Goal: Task Accomplishment & Management: Manage account settings

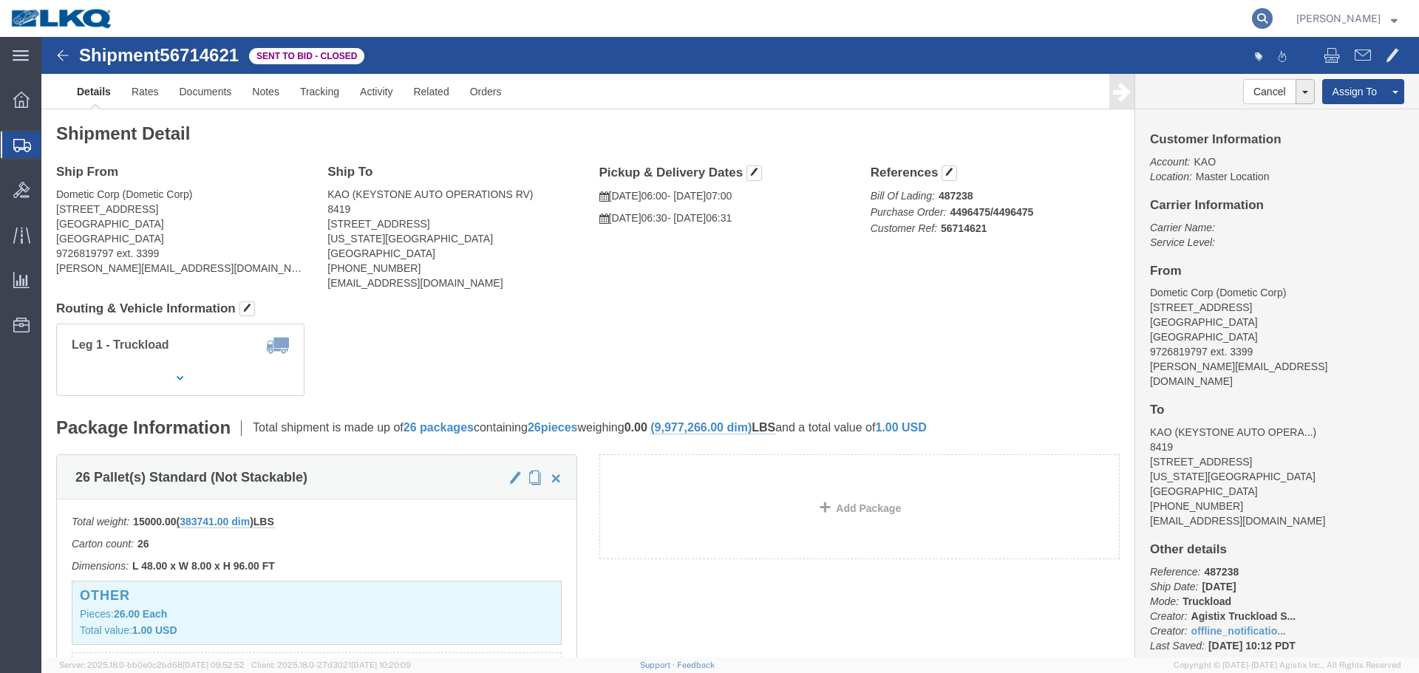
click at [1261, 21] on icon at bounding box center [1262, 18] width 21 height 21
paste input "56763424"
type input "56763424"
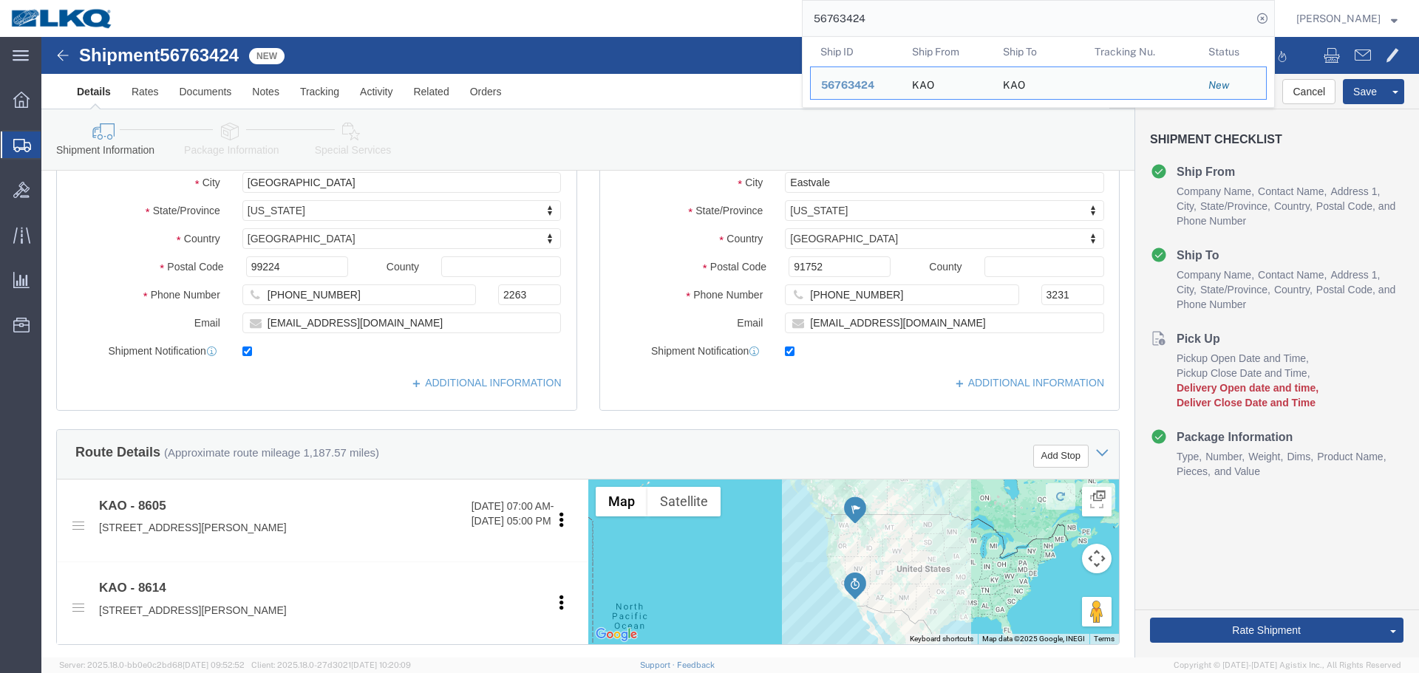
scroll to position [514, 0]
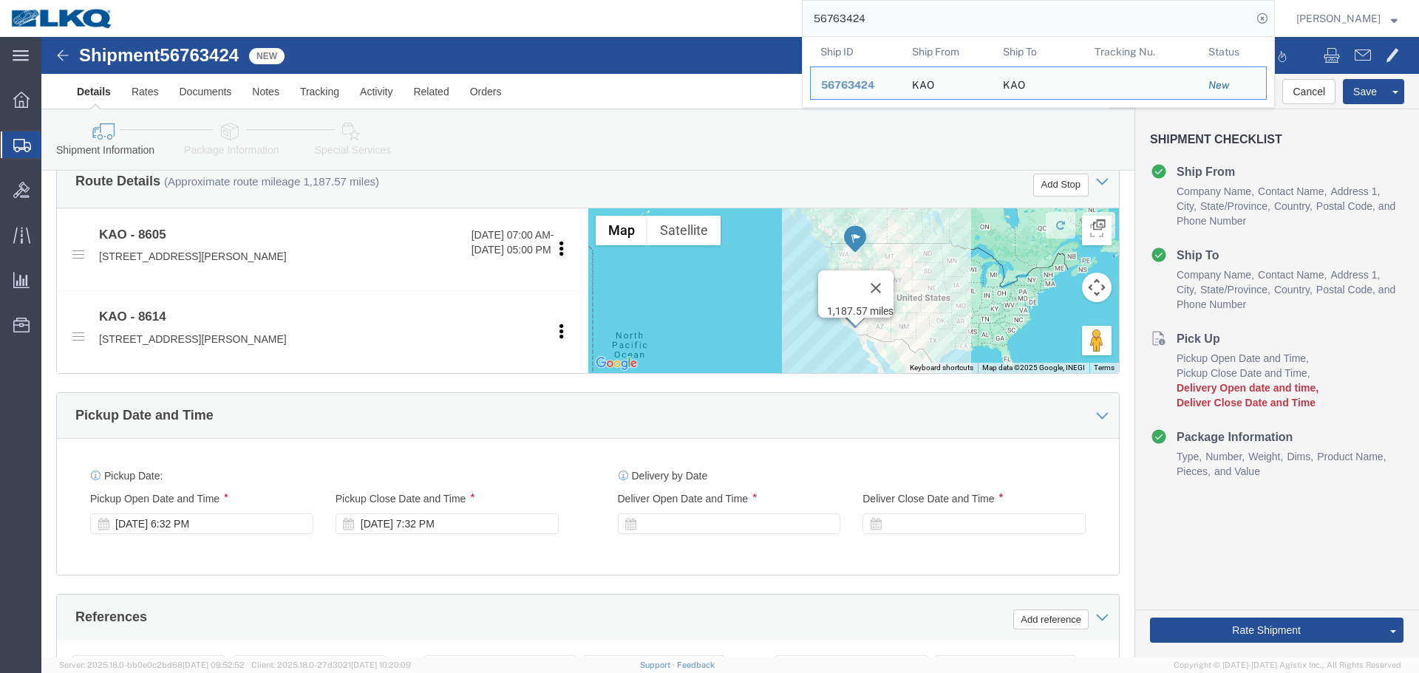
select select "30602"
select select "30605"
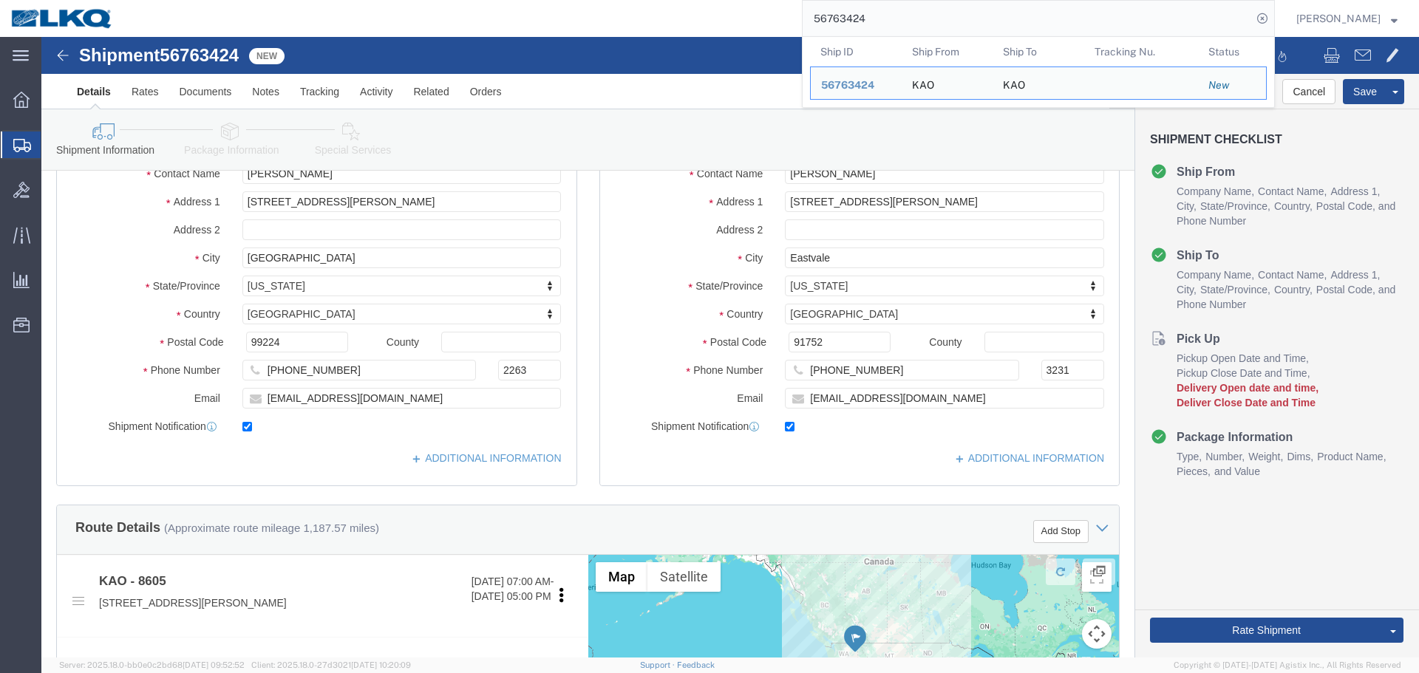
scroll to position [71, 0]
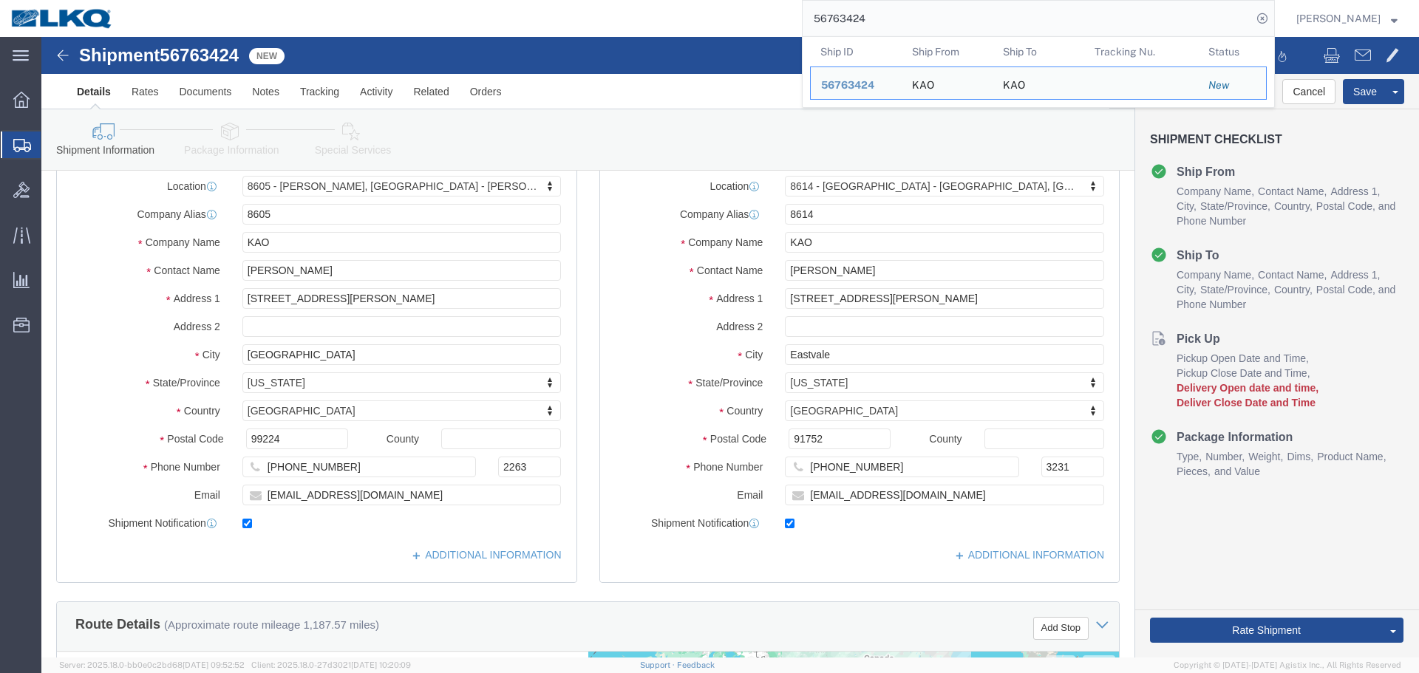
click at [913, 7] on input "56763424" at bounding box center [1026, 18] width 449 height 35
type input "56759873"
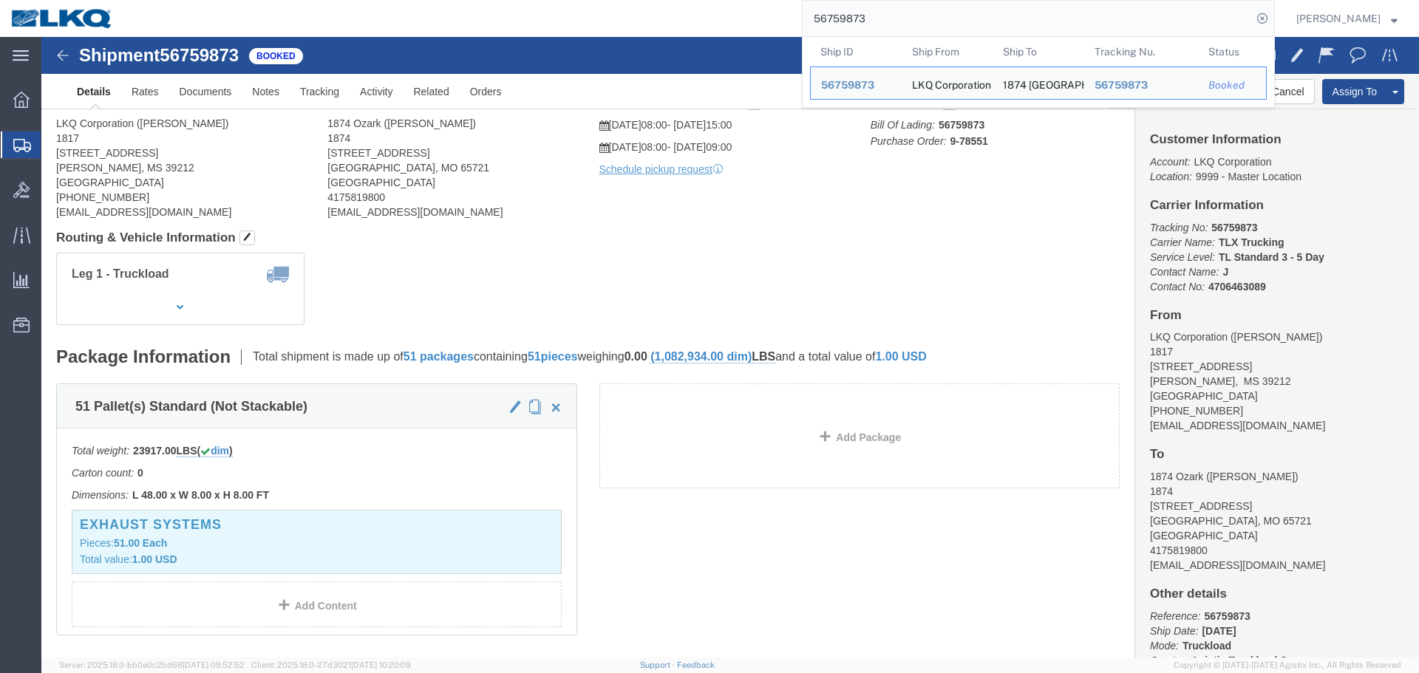
click div "Shipment Detail Ship From LKQ Corporation ([PERSON_NAME]) 1817 [STREET_ADDRESS]…"
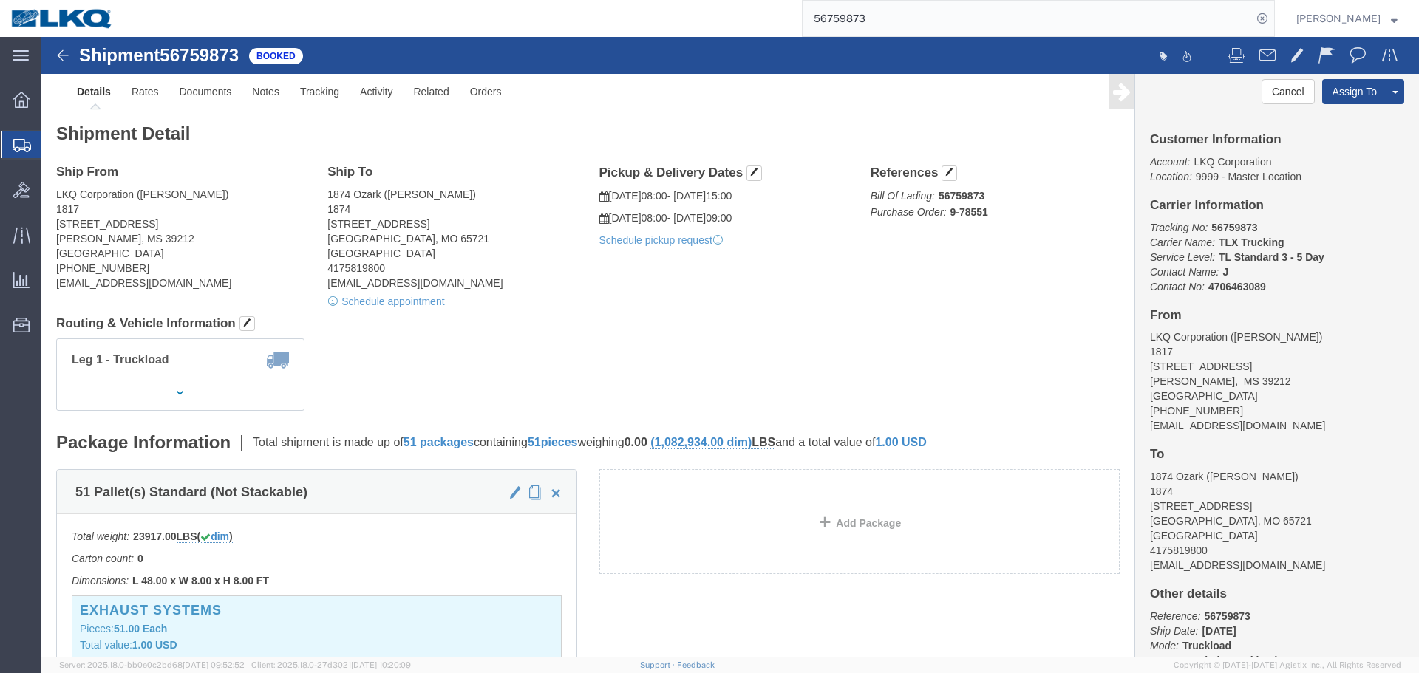
click at [1034, 25] on input "56759873" at bounding box center [1026, 18] width 449 height 35
click at [1036, 21] on input "56759873" at bounding box center [1026, 18] width 449 height 35
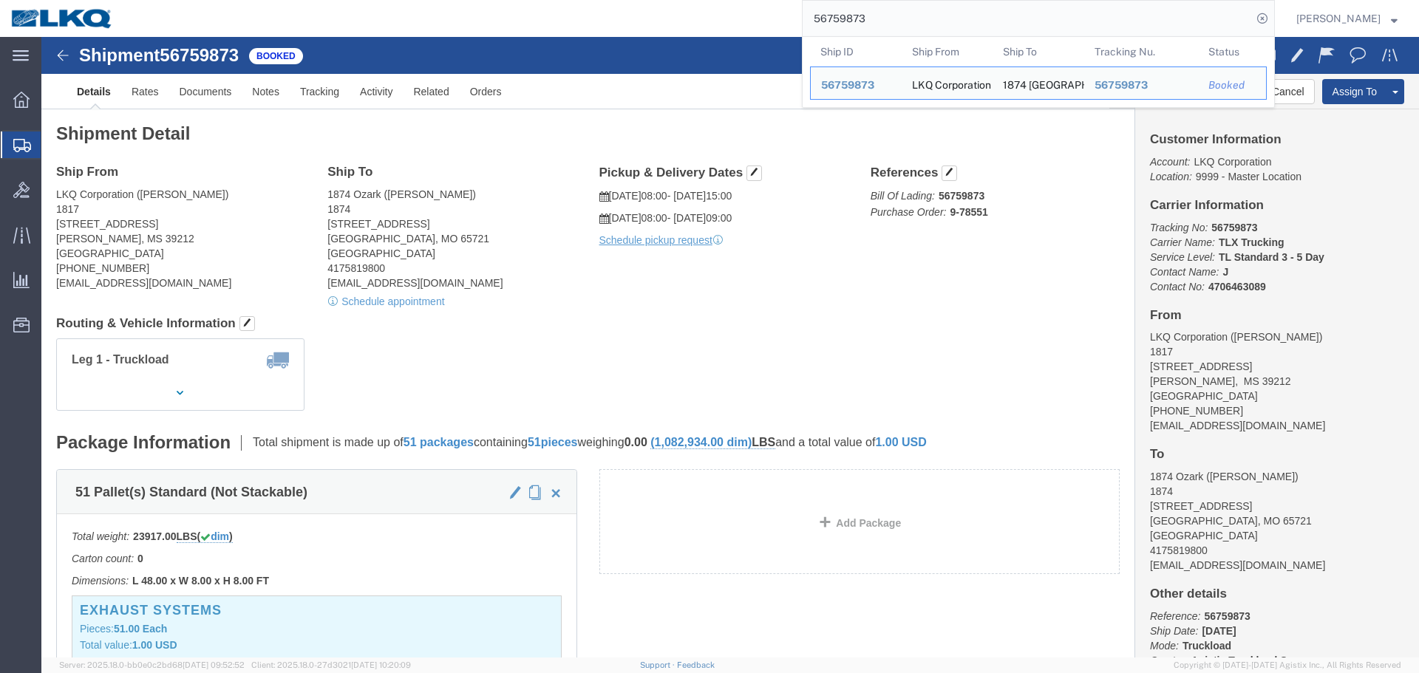
paste input "46310"
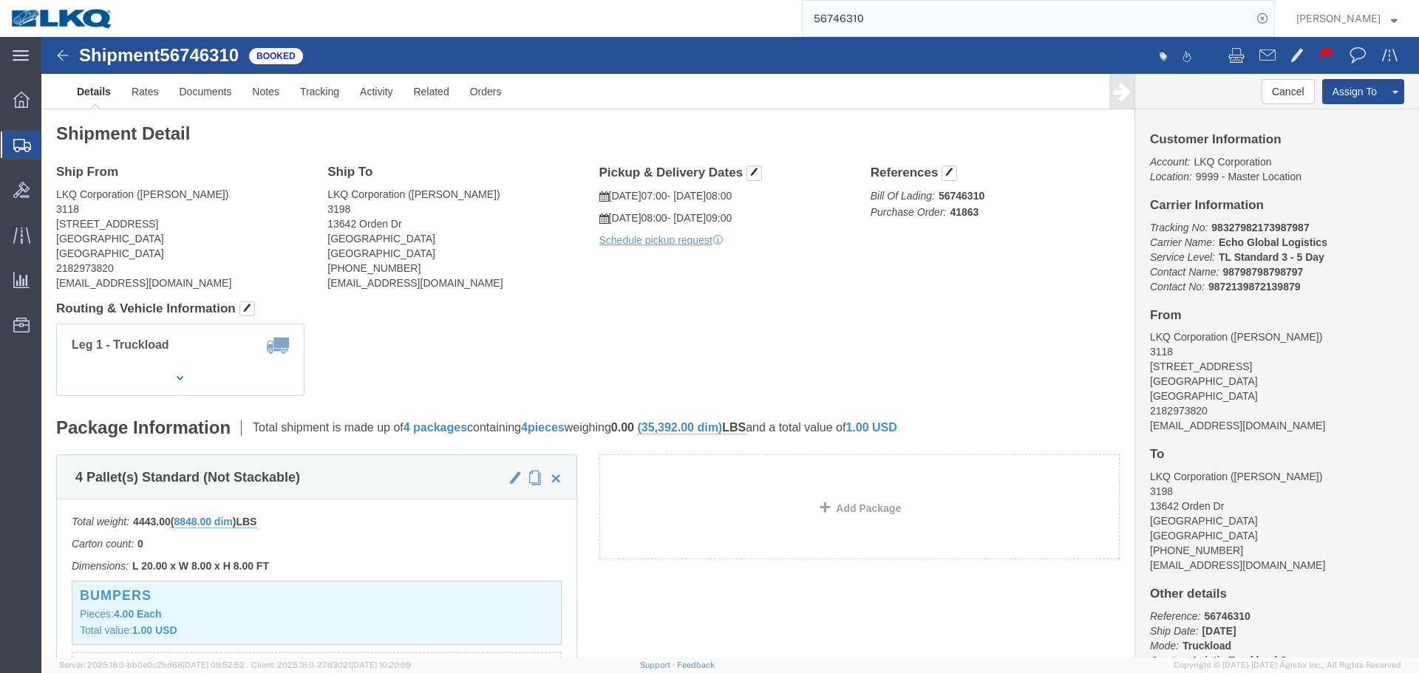
click div "Shipment Detail Ship From LKQ Corporation ([PERSON_NAME]) 3118 [STREET_ADDRESS]…"
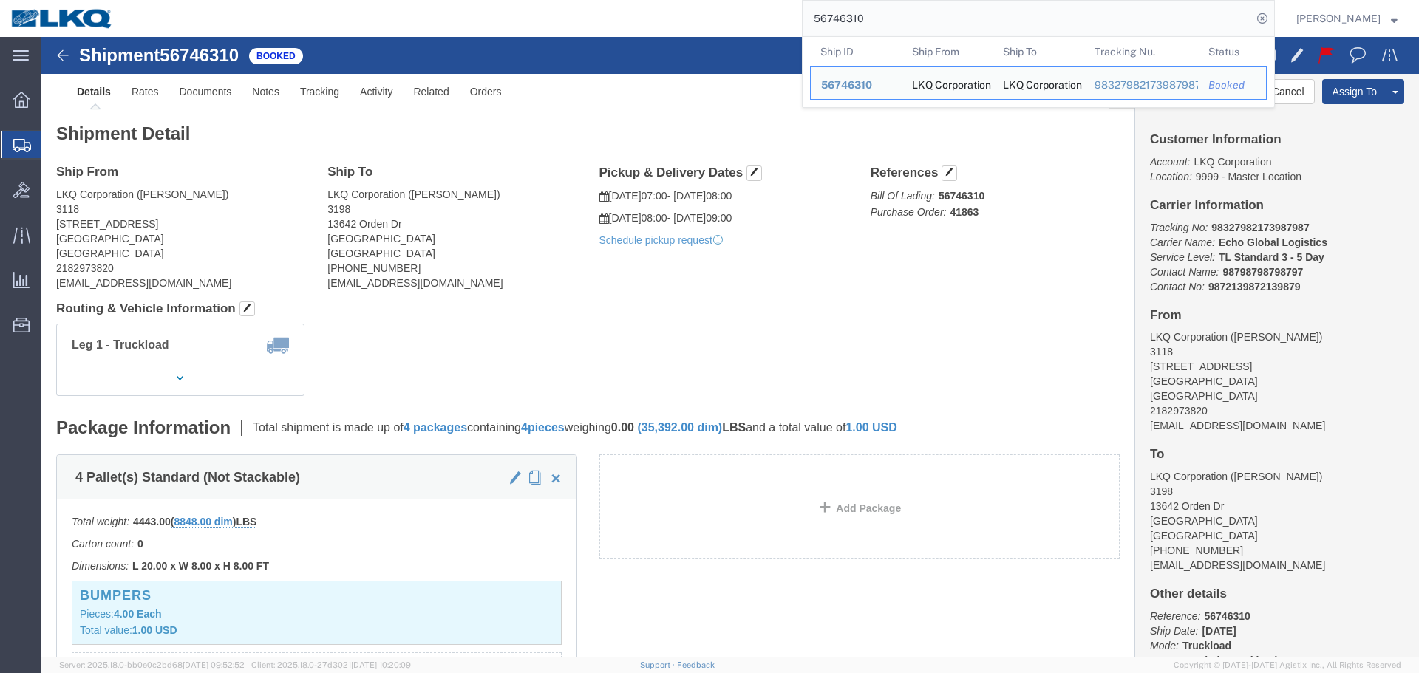
click at [938, 16] on input "56746310" at bounding box center [1026, 18] width 449 height 35
paste input "621"
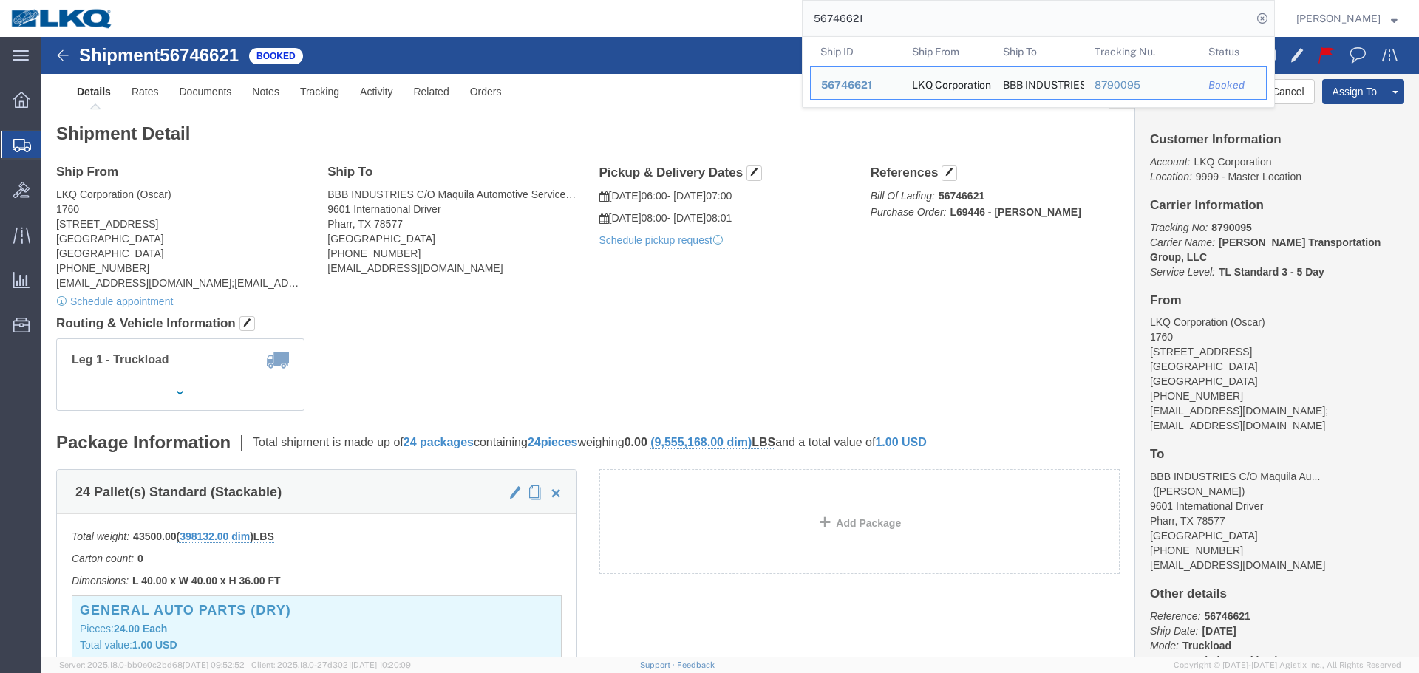
click div "Leg 1 - Truckload Vehicle 1: Standard Dry Van (53 Feet) Number of trucks: 1"
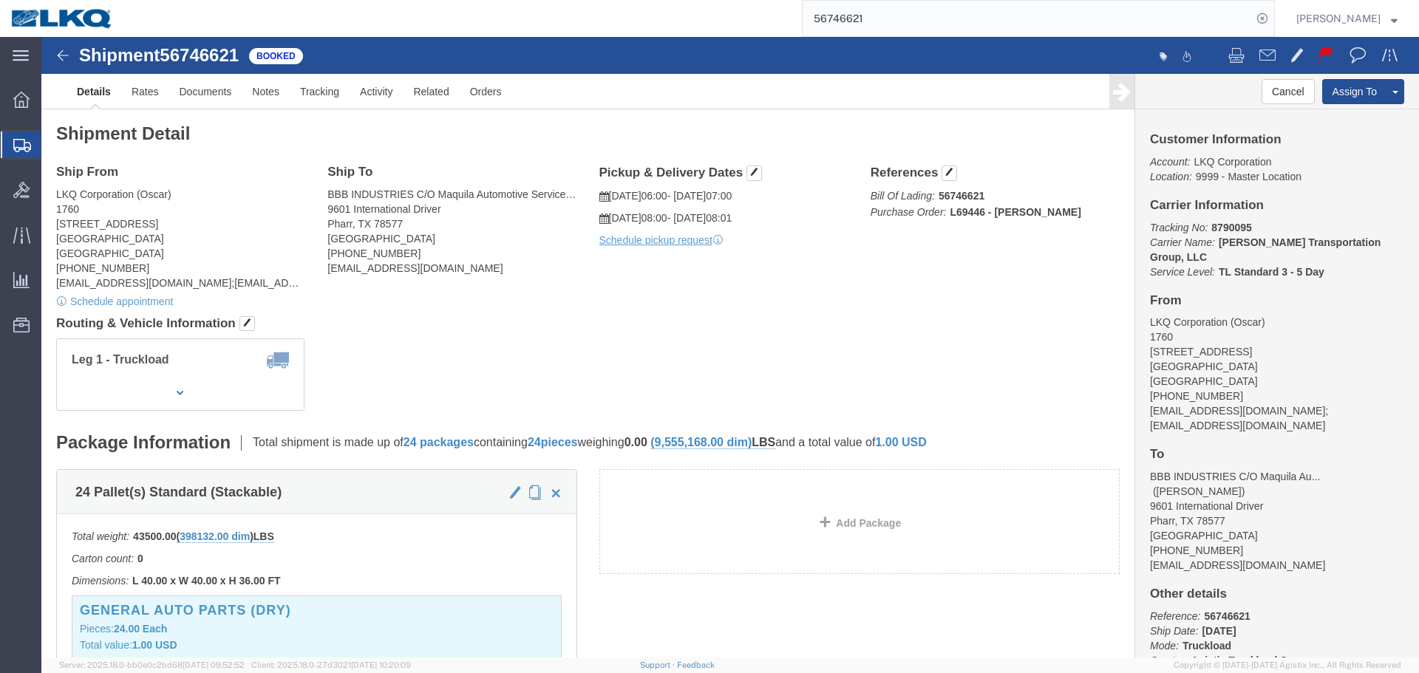
click div "Leg 1 - Truckload Vehicle 1: Standard Dry Van (53 Feet) Number of trucks: 1"
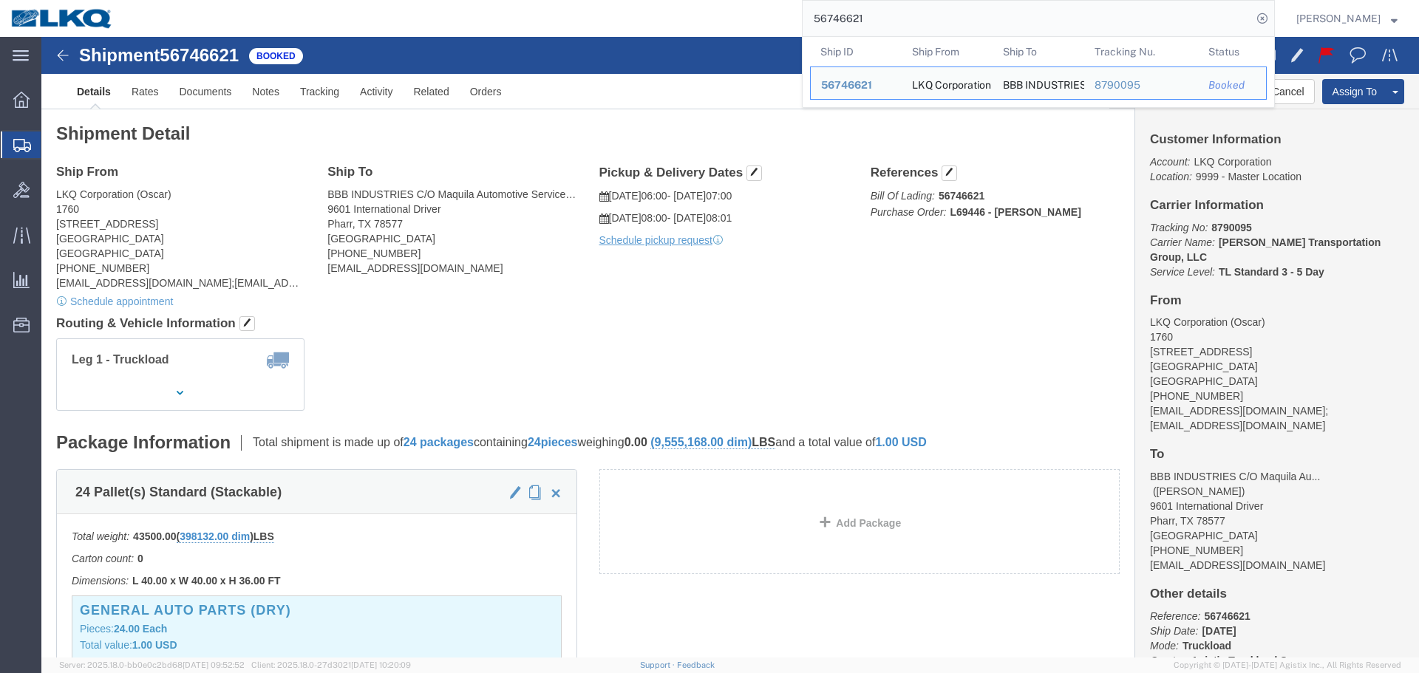
click at [995, 10] on input "56746621" at bounding box center [1026, 18] width 449 height 35
paste input "397343"
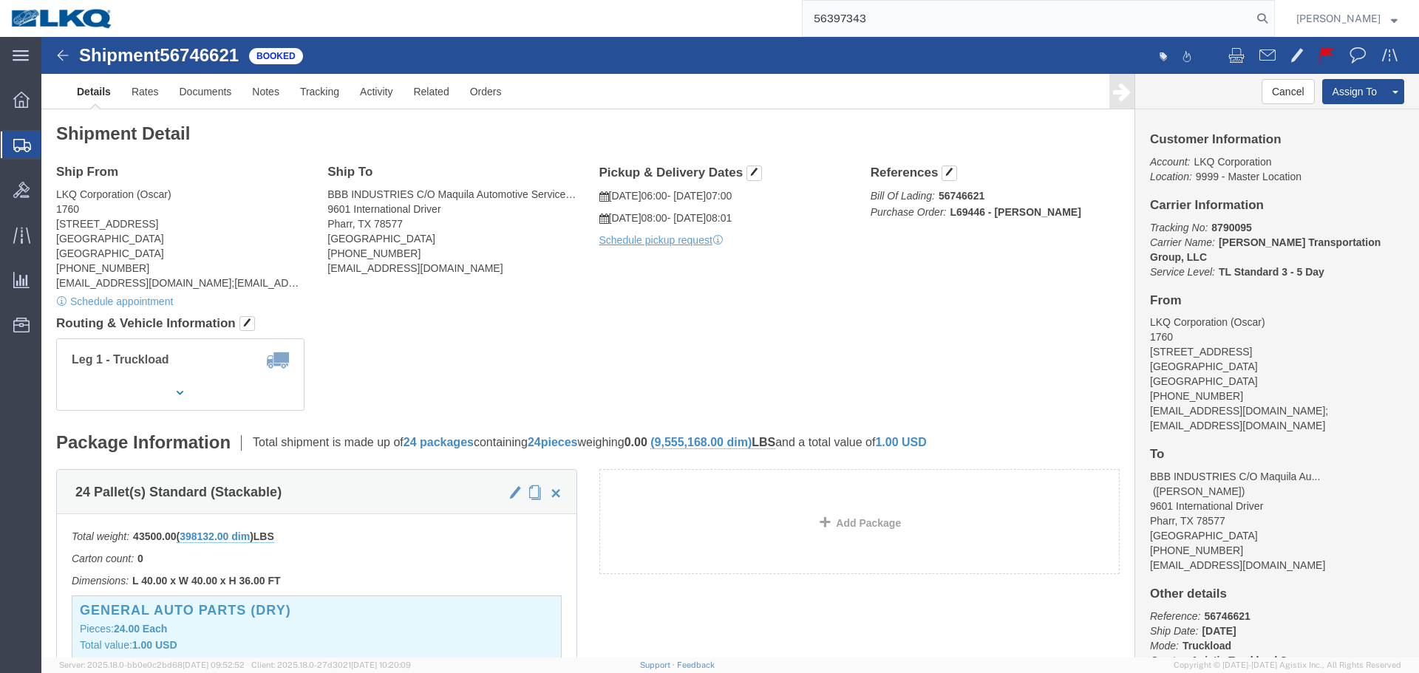
type input "56397343"
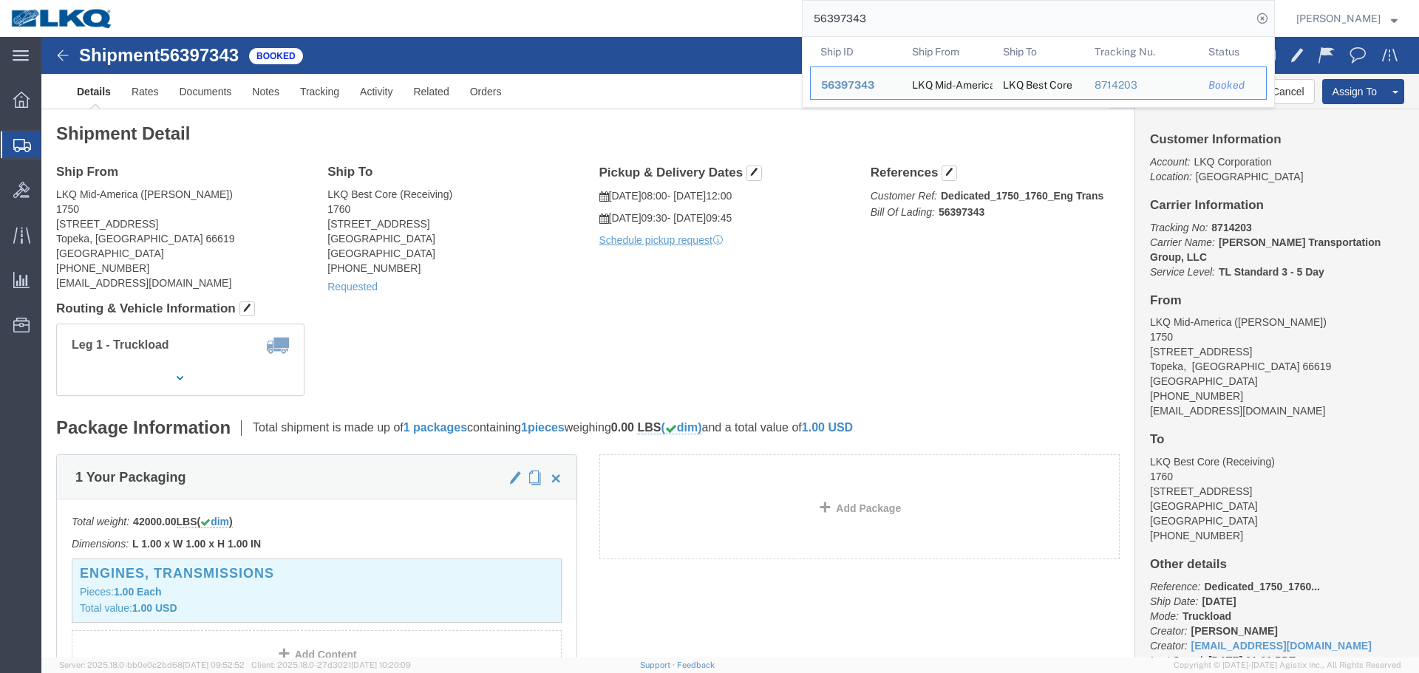
click div "Leg 1 - Truckload Vehicle 1: Standard Dry Van (53 Feet) Number of trucks: 1"
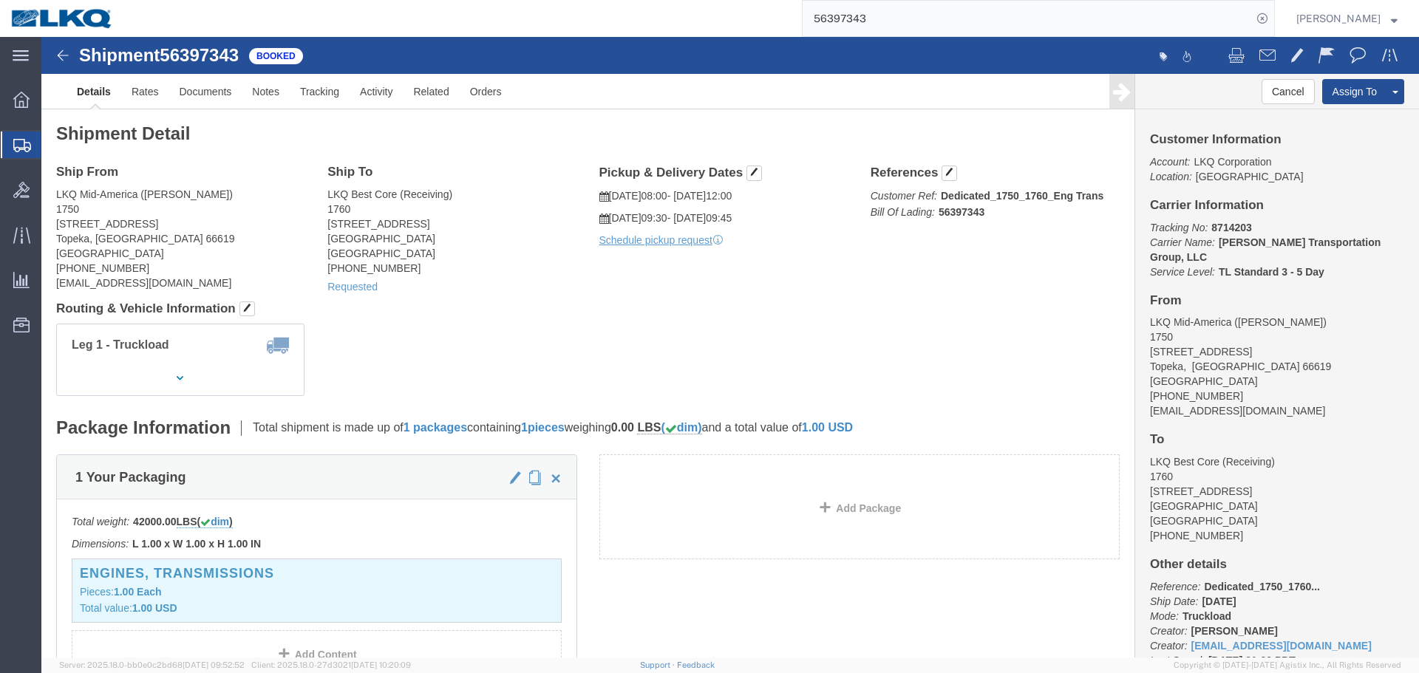
click div "Leg 1 - Truckload Vehicle 1: Standard Dry Van (53 Feet) Number of trucks: 1"
click div "Ship From LKQ Mid-America ([PERSON_NAME]) 1750 [STREET_ADDRESS] [PHONE_NUMBER] …"
click h4 "Routing & Vehicle Information"
click address "LKQ Best Core (Receiving) 1760 [STREET_ADDRESS] [PHONE_NUMBER]"
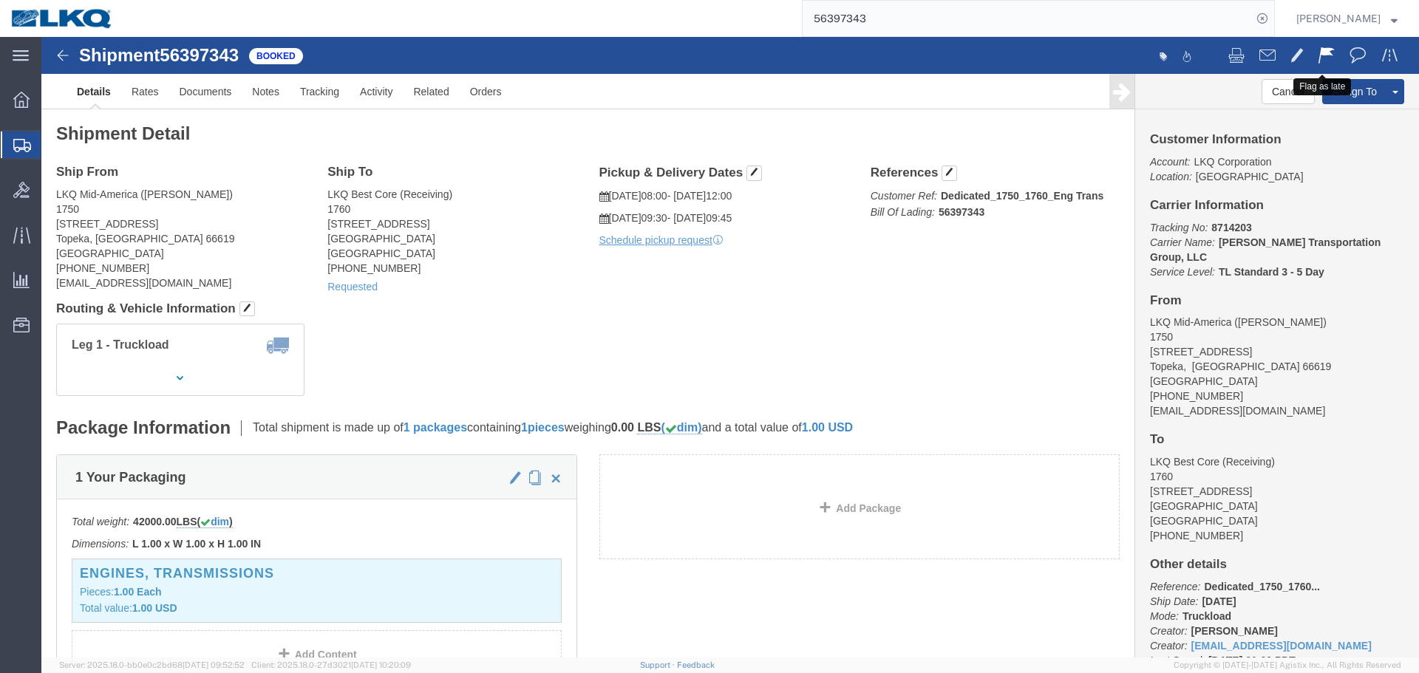
click span
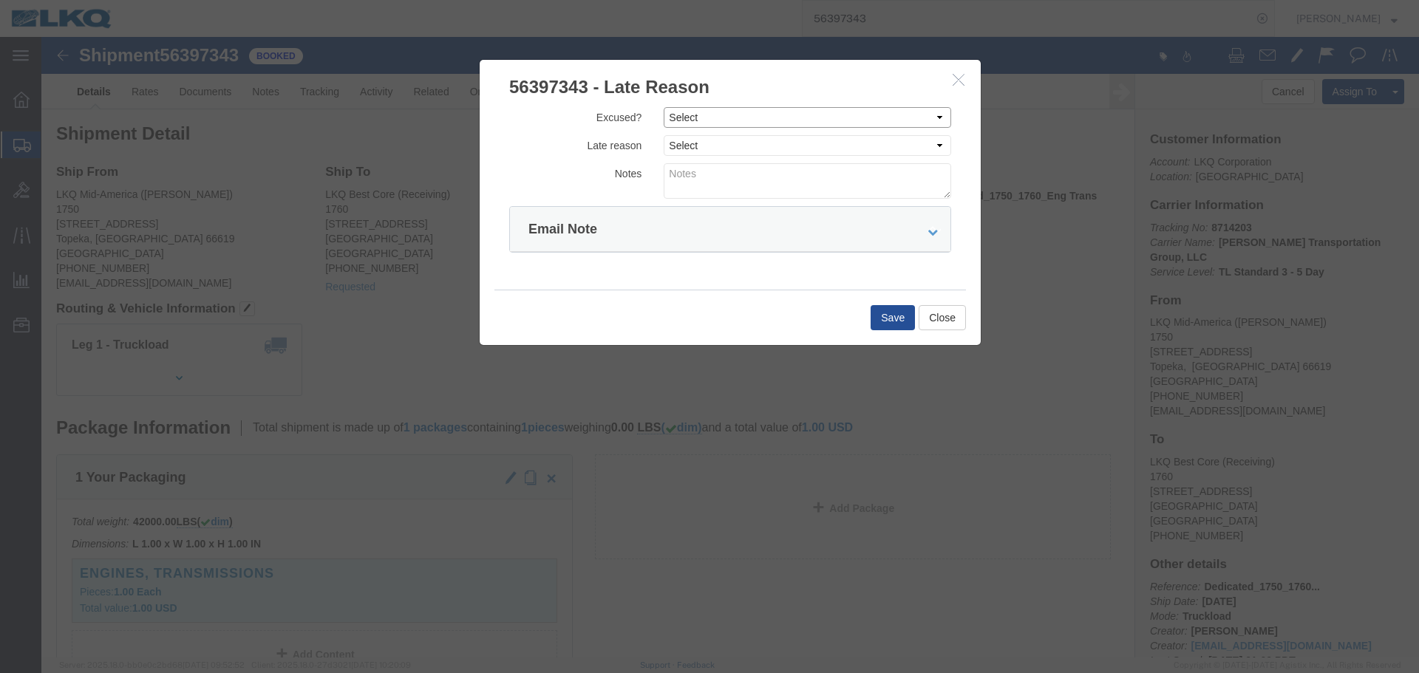
drag, startPoint x: 686, startPoint y: 81, endPoint x: 686, endPoint y: 89, distance: 8.1
click select "Select Excused Not Excused"
select select "NOT_EXCUSED"
click select "Select Excused Not Excused"
click select "Select Bad Carrier Data Carrier Admin Error Delay Accident Driver Error Lack of…"
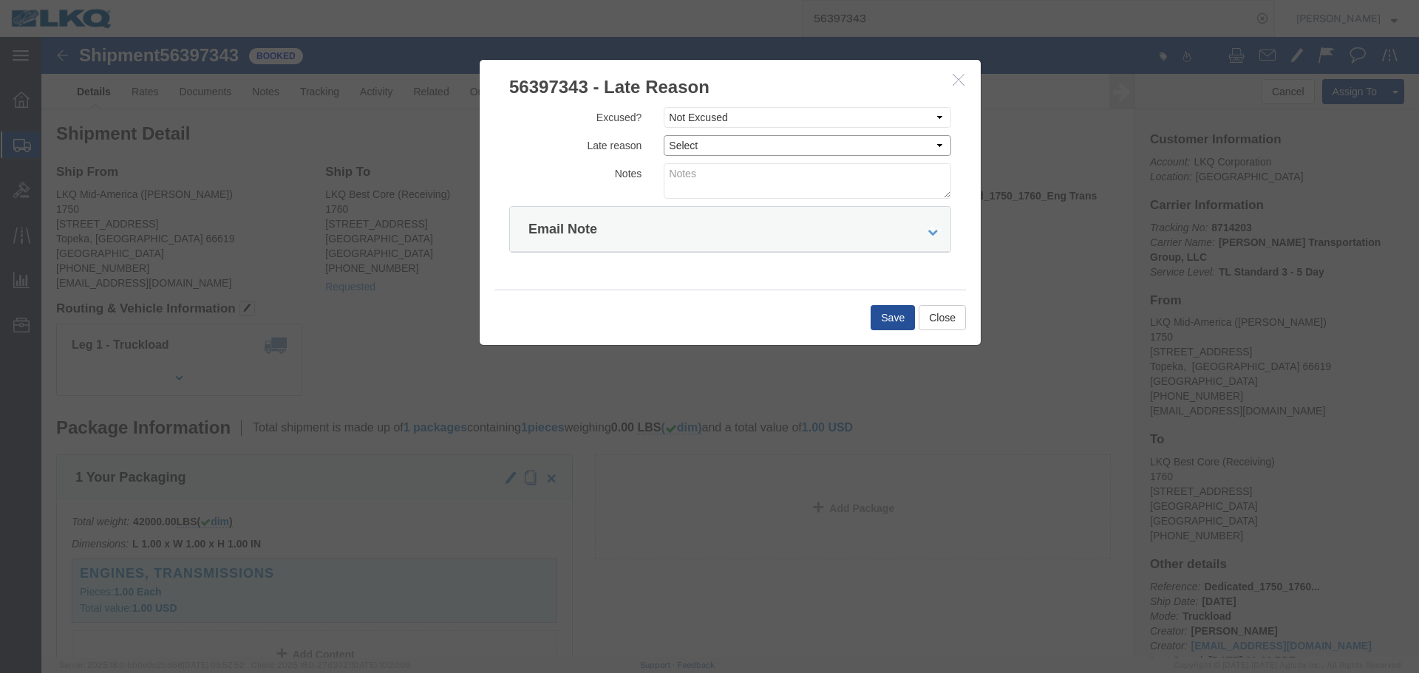
select select "DRIVER_ERROR"
click select "Select Bad Carrier Data Carrier Admin Error Delay Accident Driver Error Lack of…"
click textarea
type textarea "09/09 pickup"
click div "Save Close"
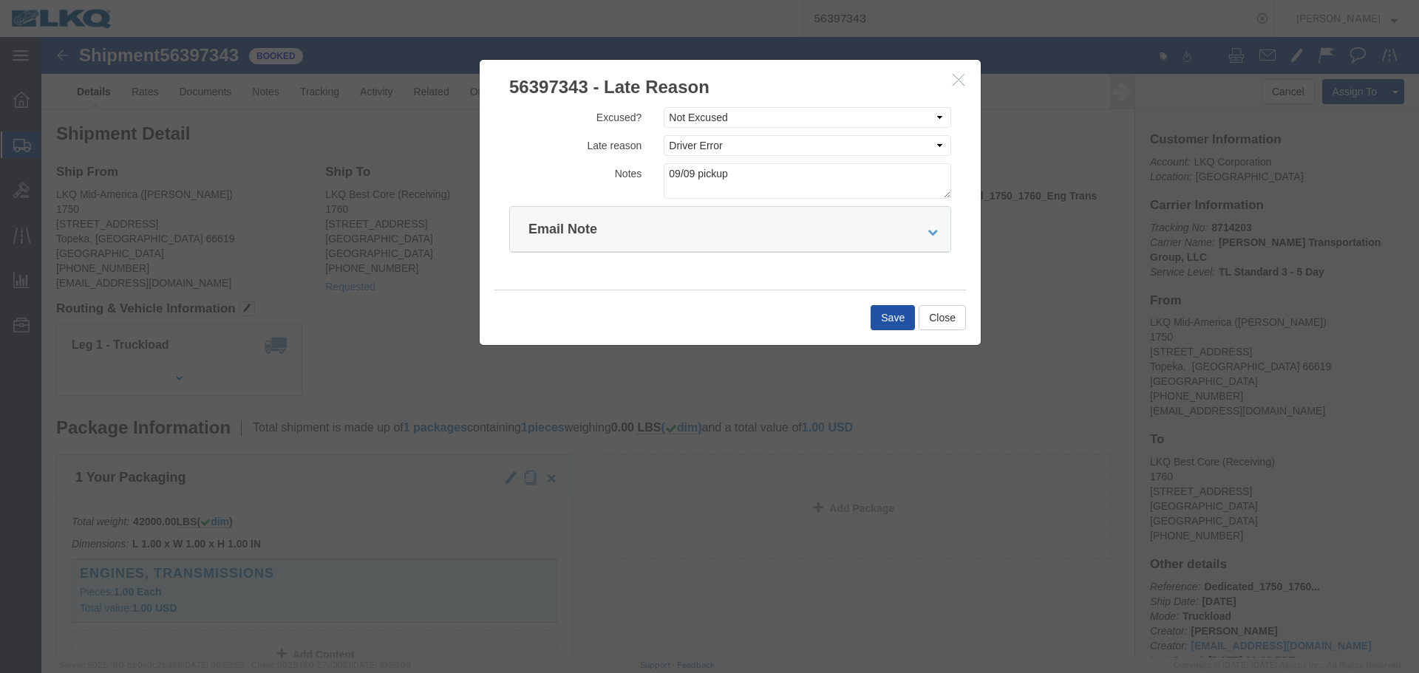
click button "Save"
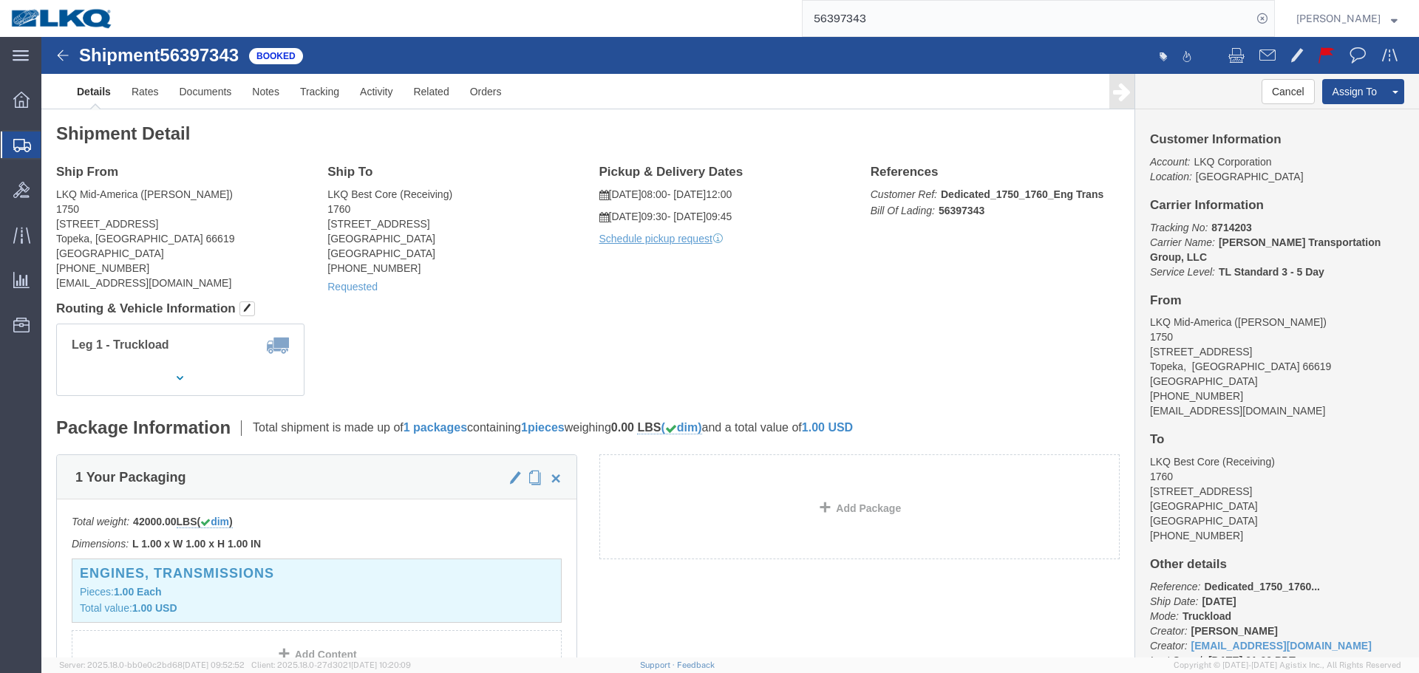
click h4 "Routing & Vehicle Information"
click div "Ship From LKQ Mid-America ([PERSON_NAME]) 1750 [STREET_ADDRESS] [PHONE_NUMBER] …"
click h4 "Routing & Vehicle Information"
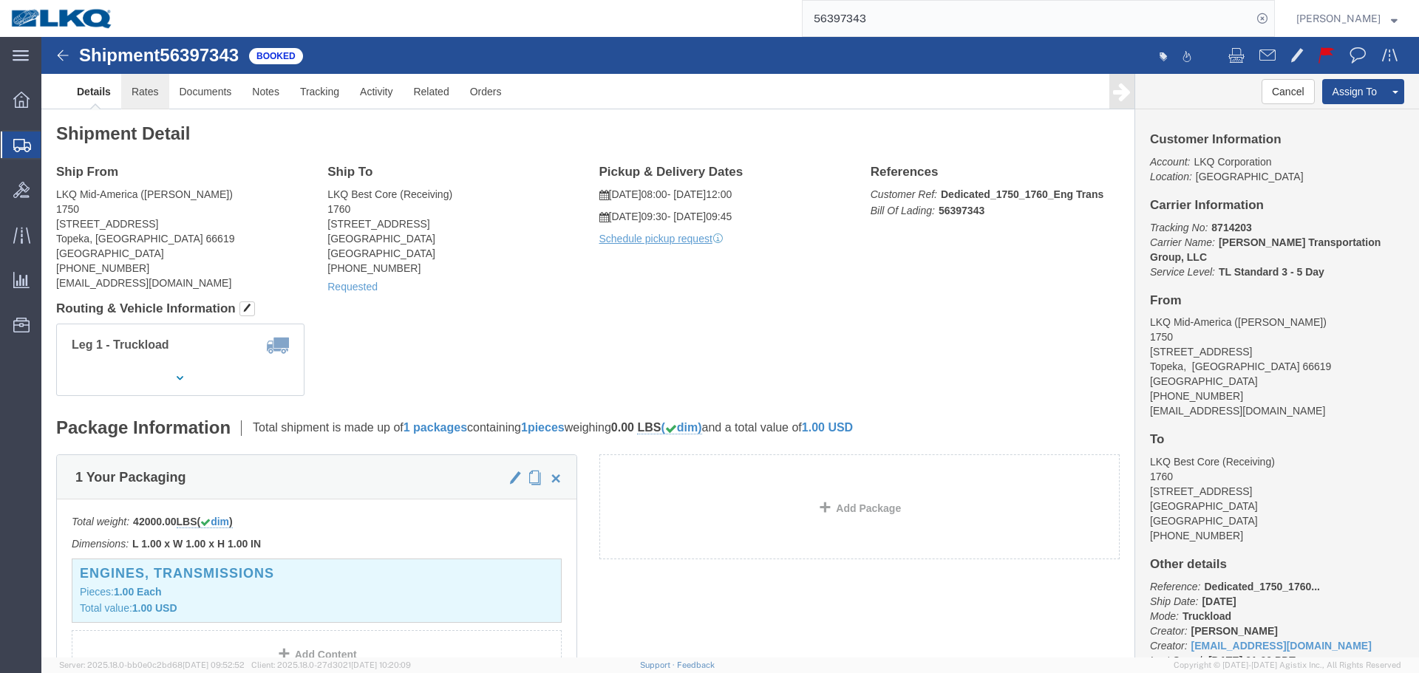
click link "Rates"
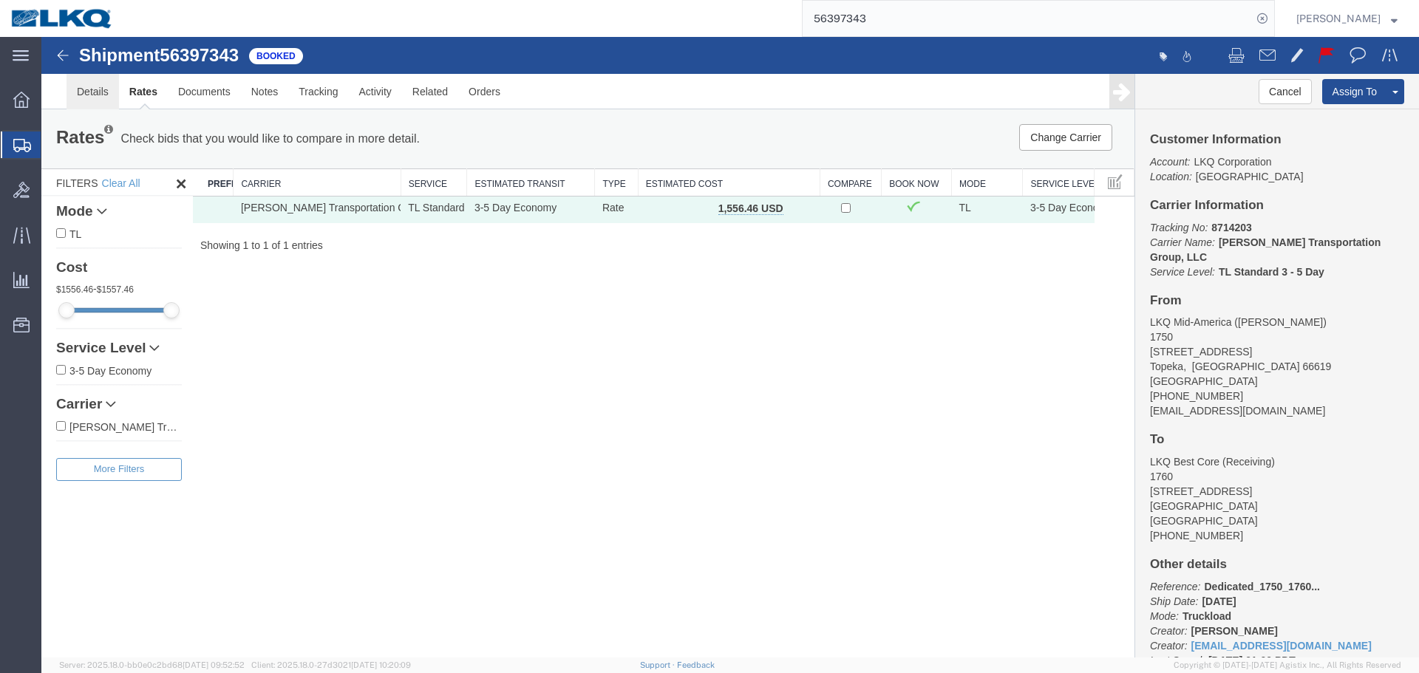
click at [95, 97] on link "Details" at bounding box center [93, 91] width 52 height 35
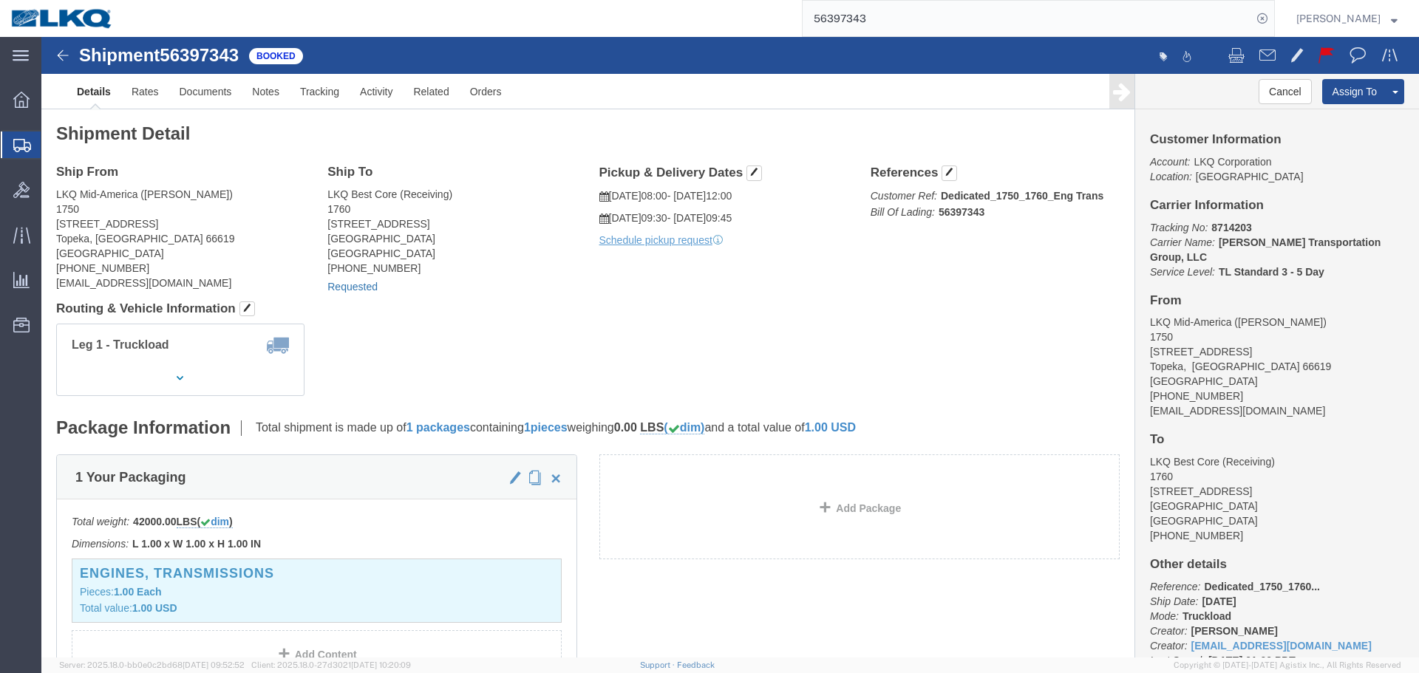
click link "Requested"
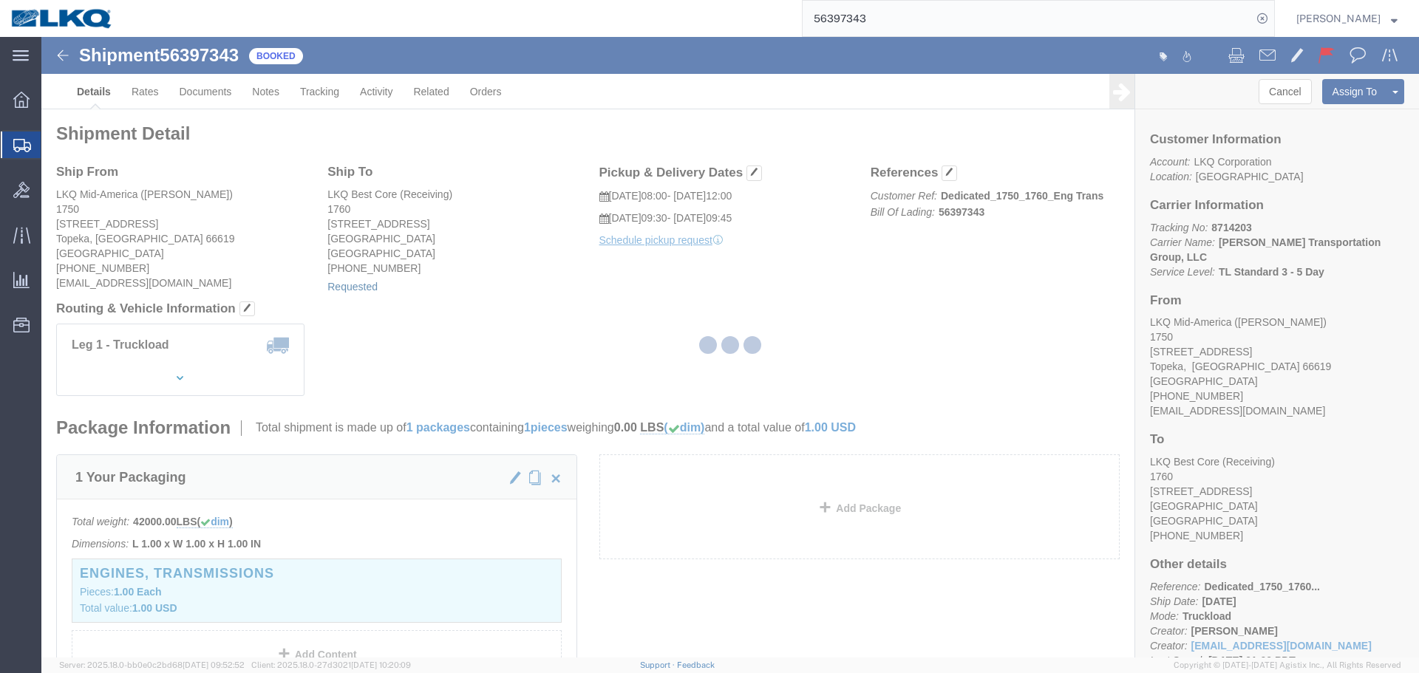
select select "1"
select select
select select "15"
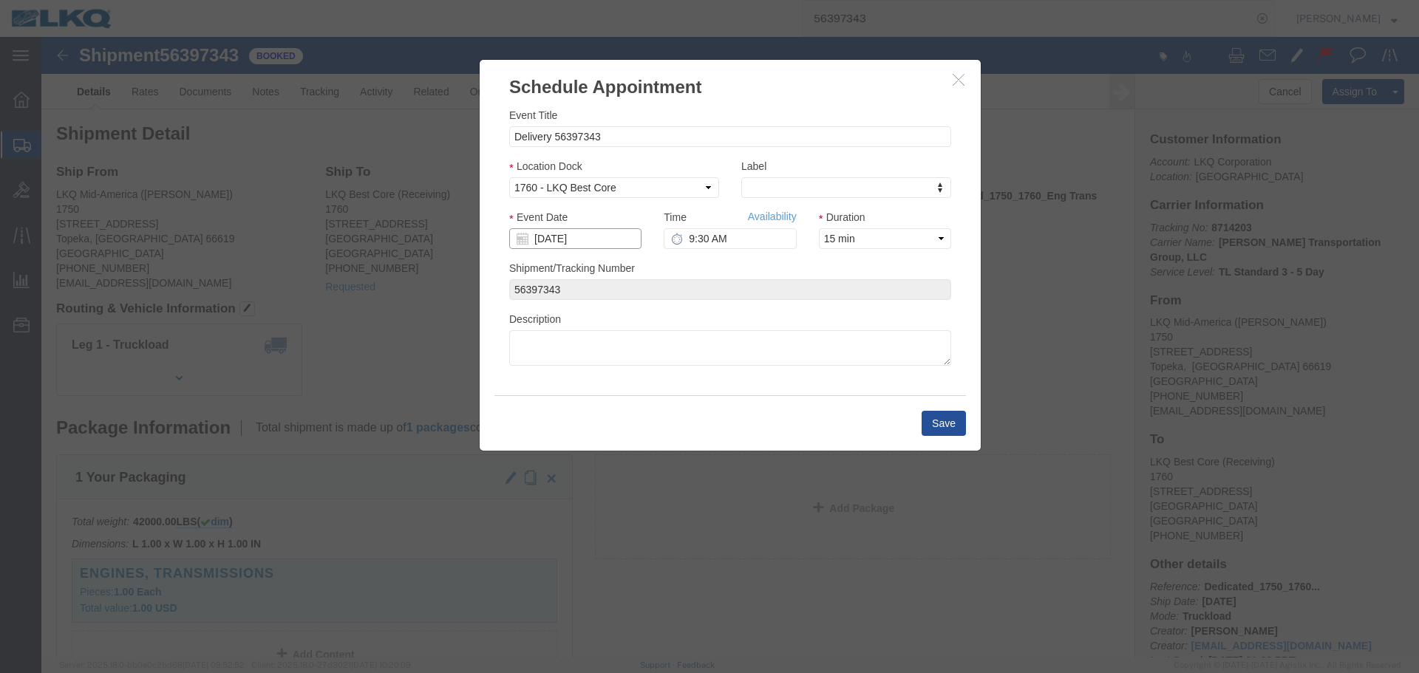
click input "[DATE]"
click td "11"
type input "[DATE]"
click input "9:30 AM"
type input "11:30 AM"
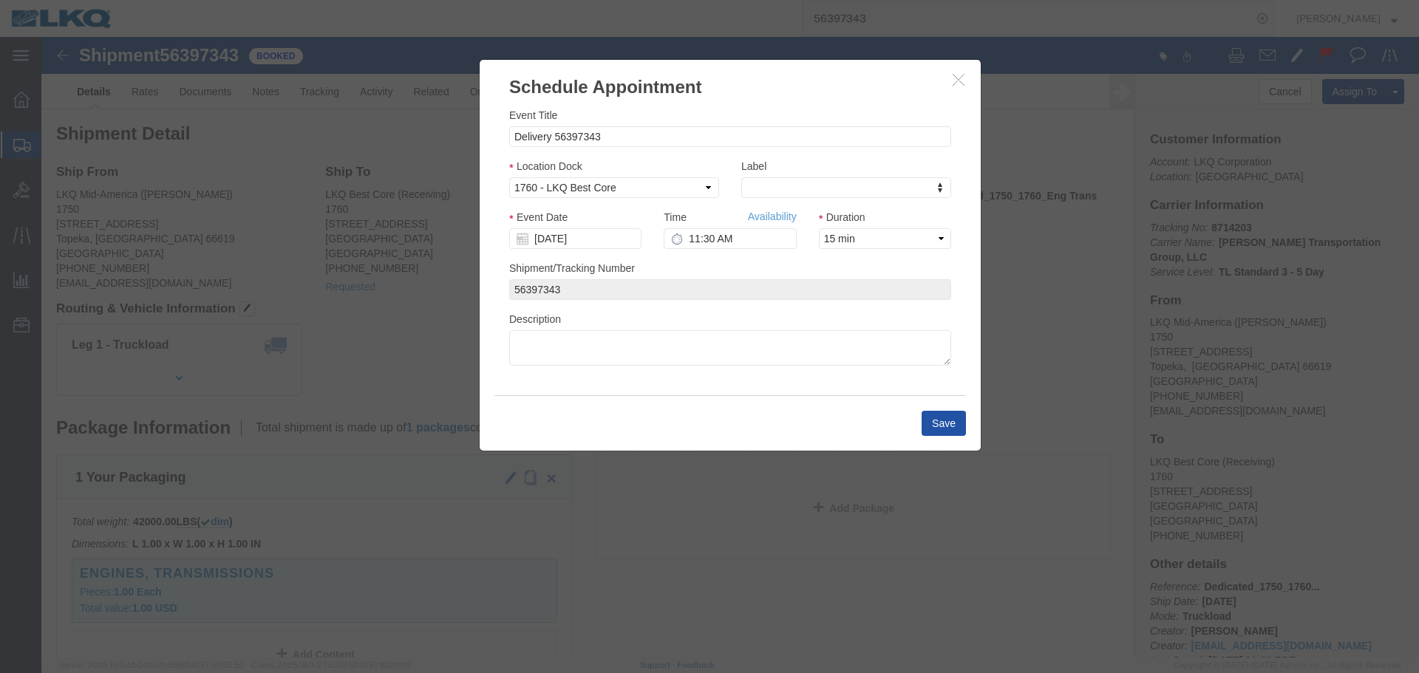
click button "Save"
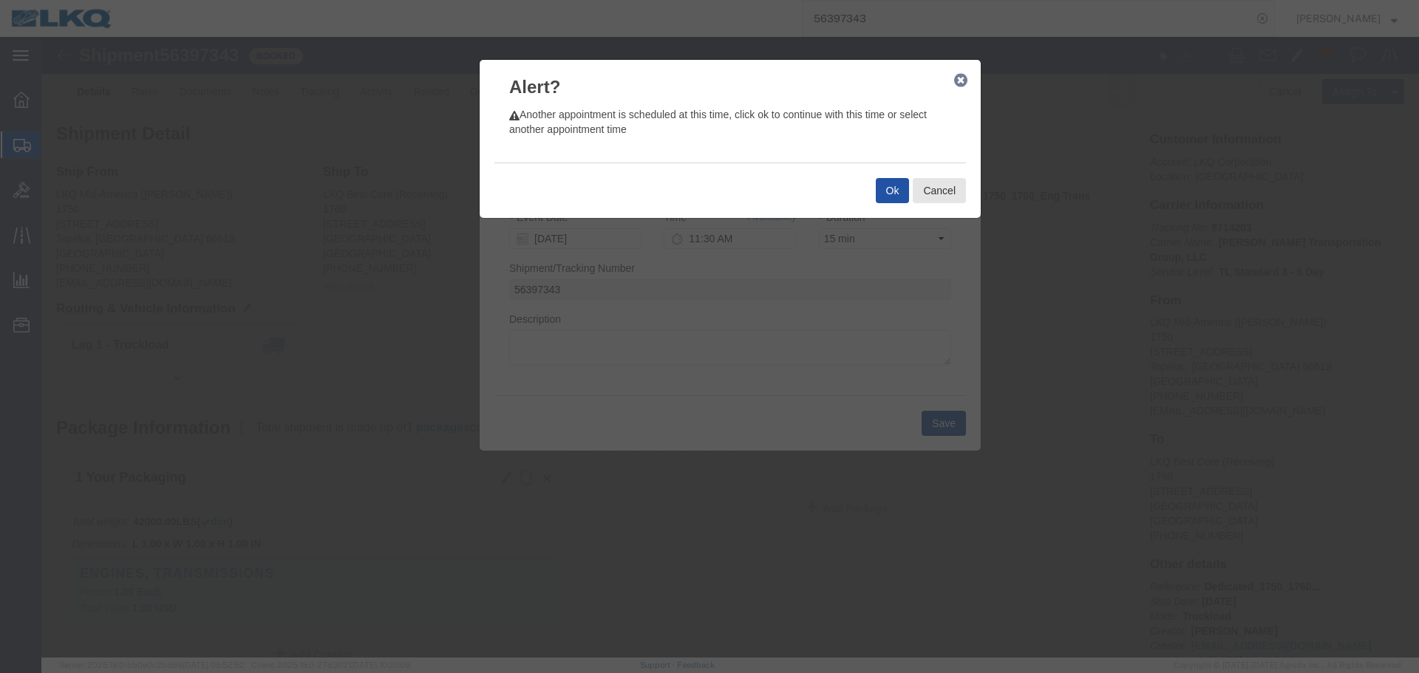
click button "Ok"
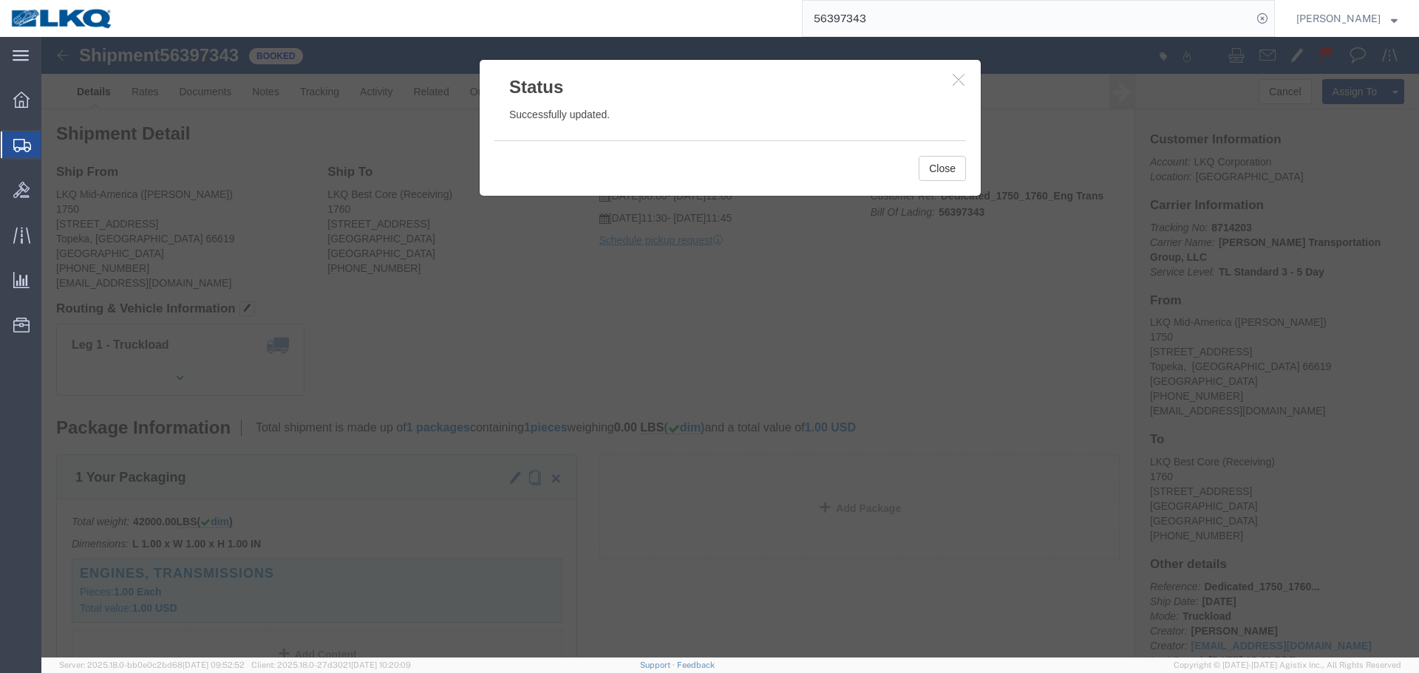
click icon "button"
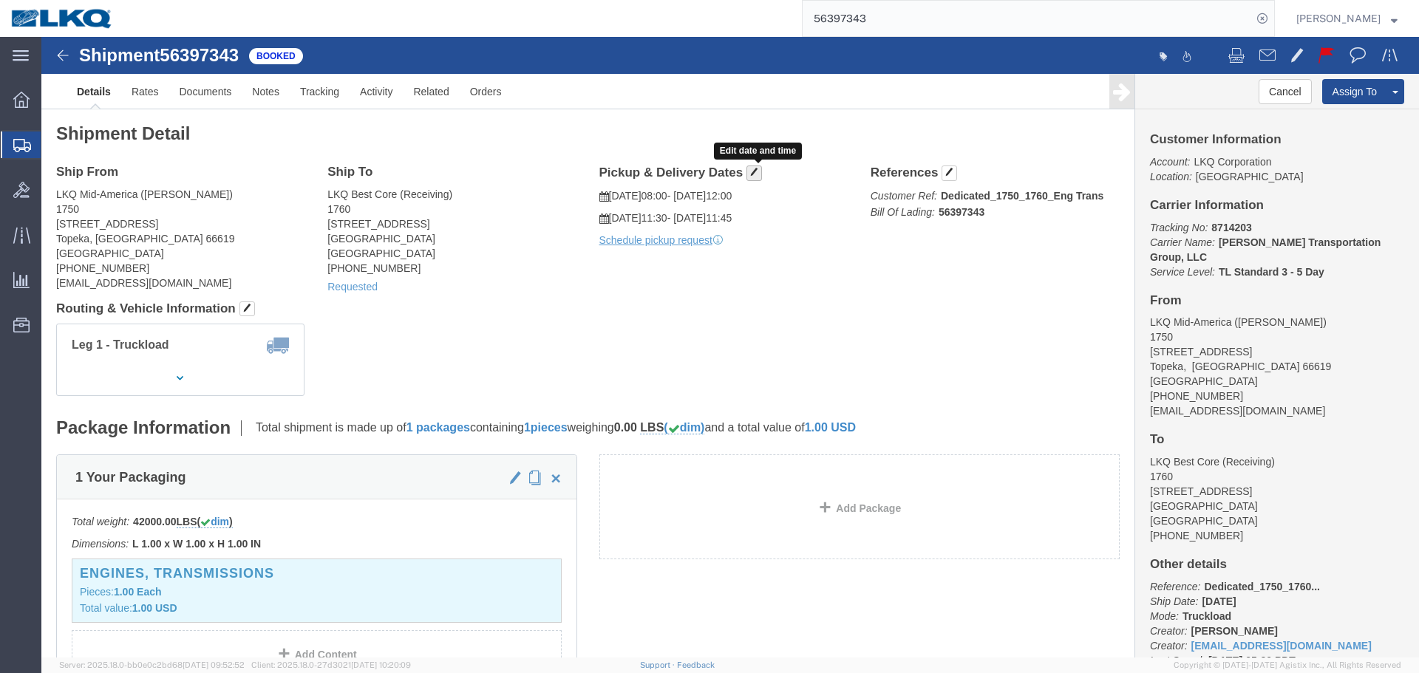
click button "button"
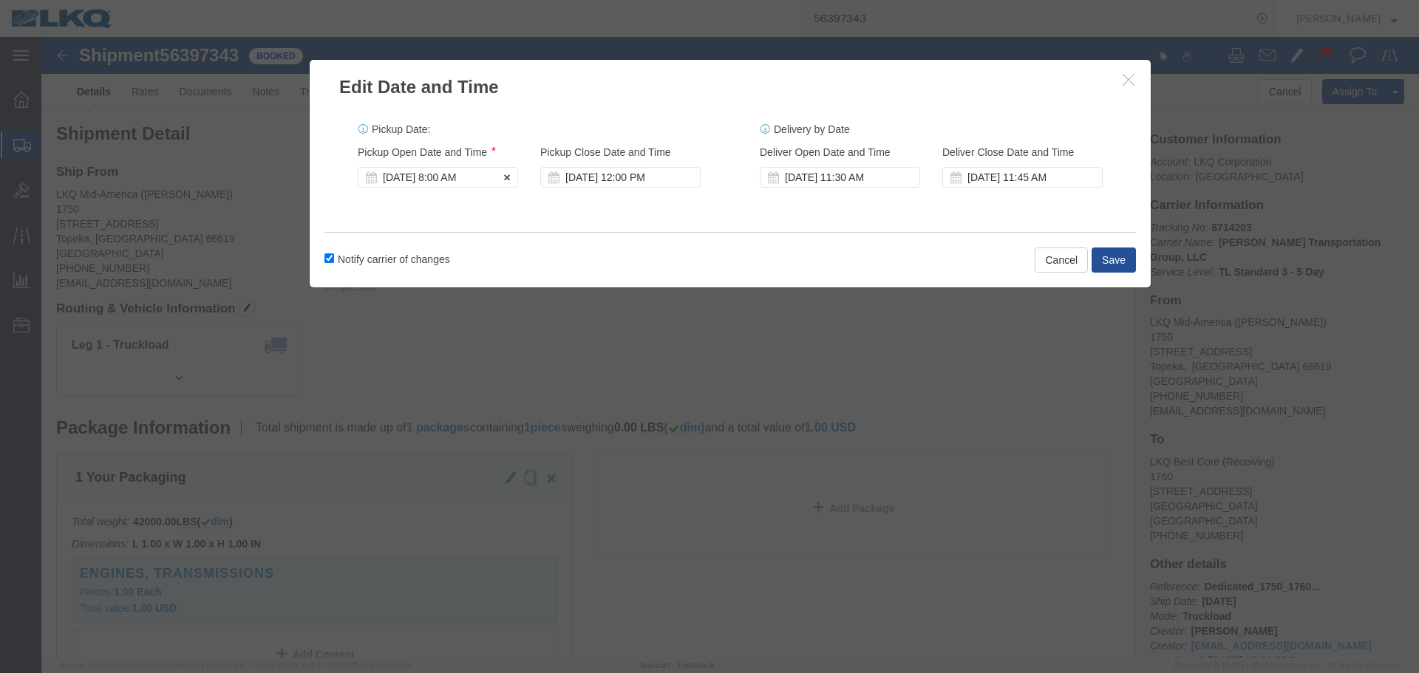
click div "[DATE] 8:00 AM"
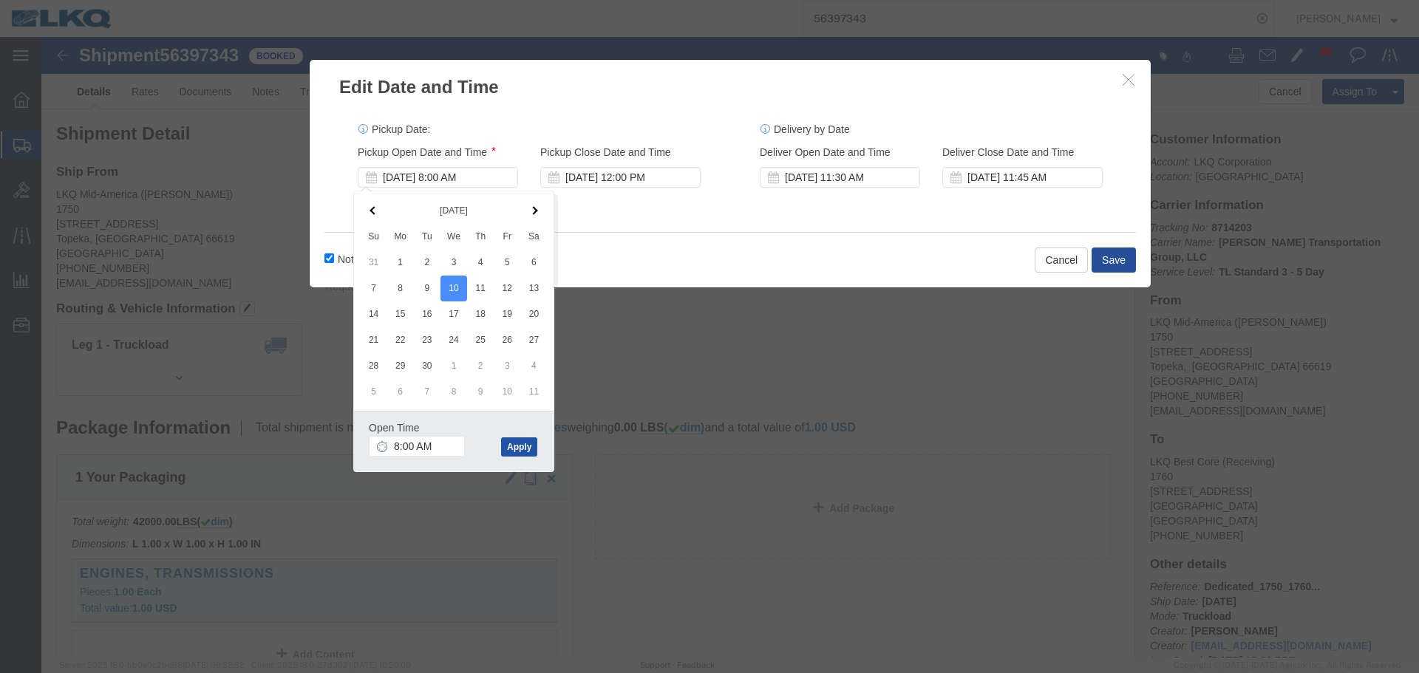
click button "Apply"
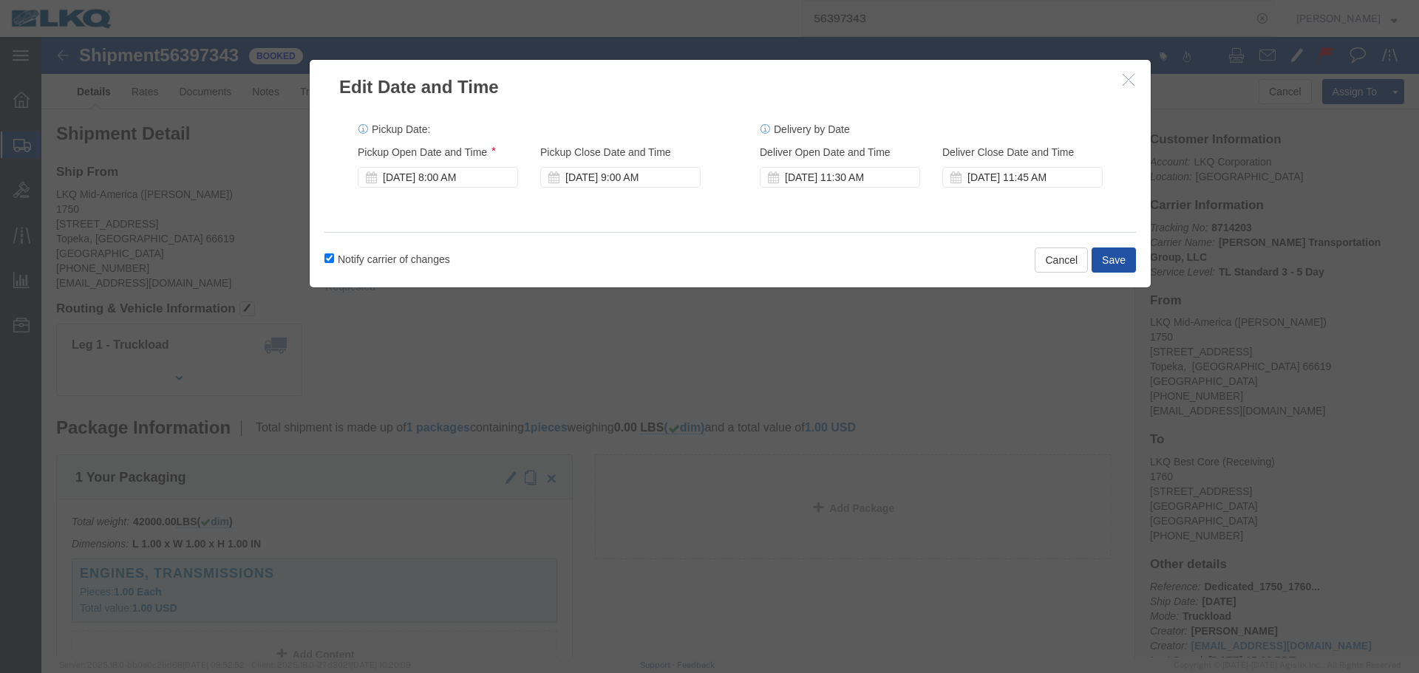
click button "Save"
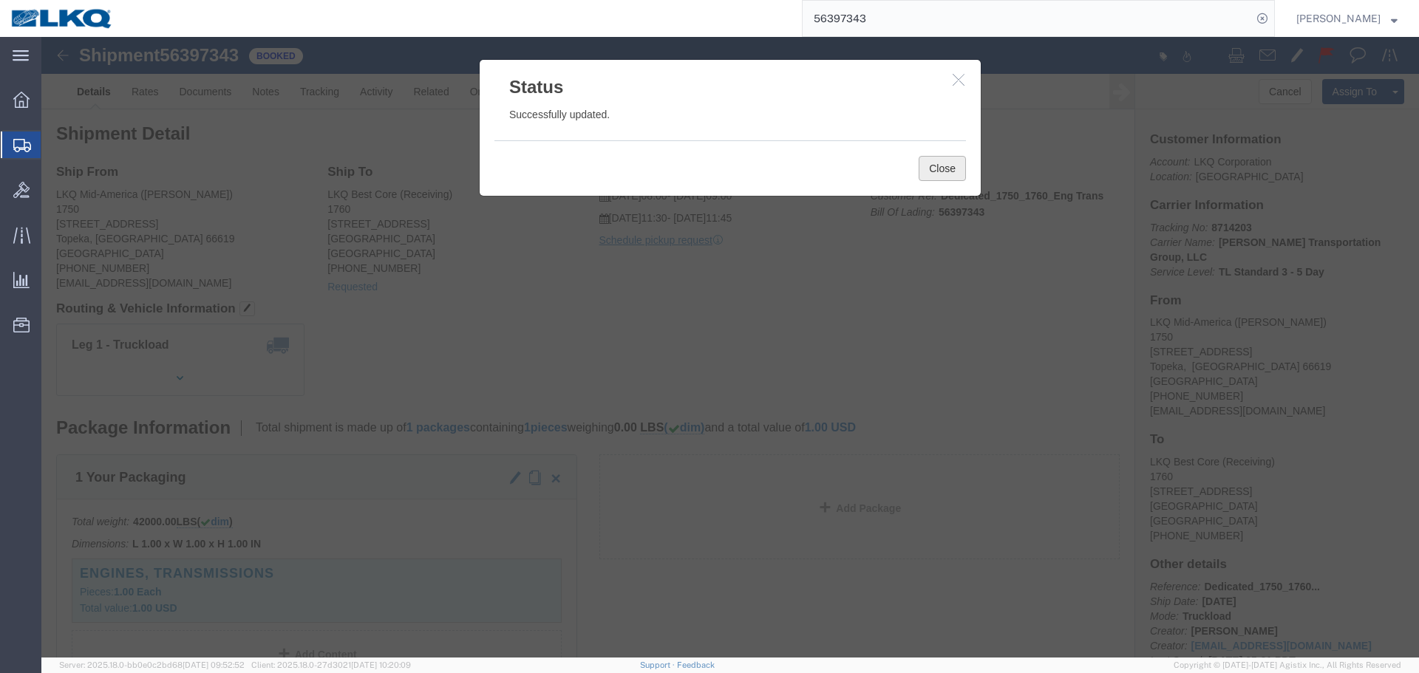
click button "Close"
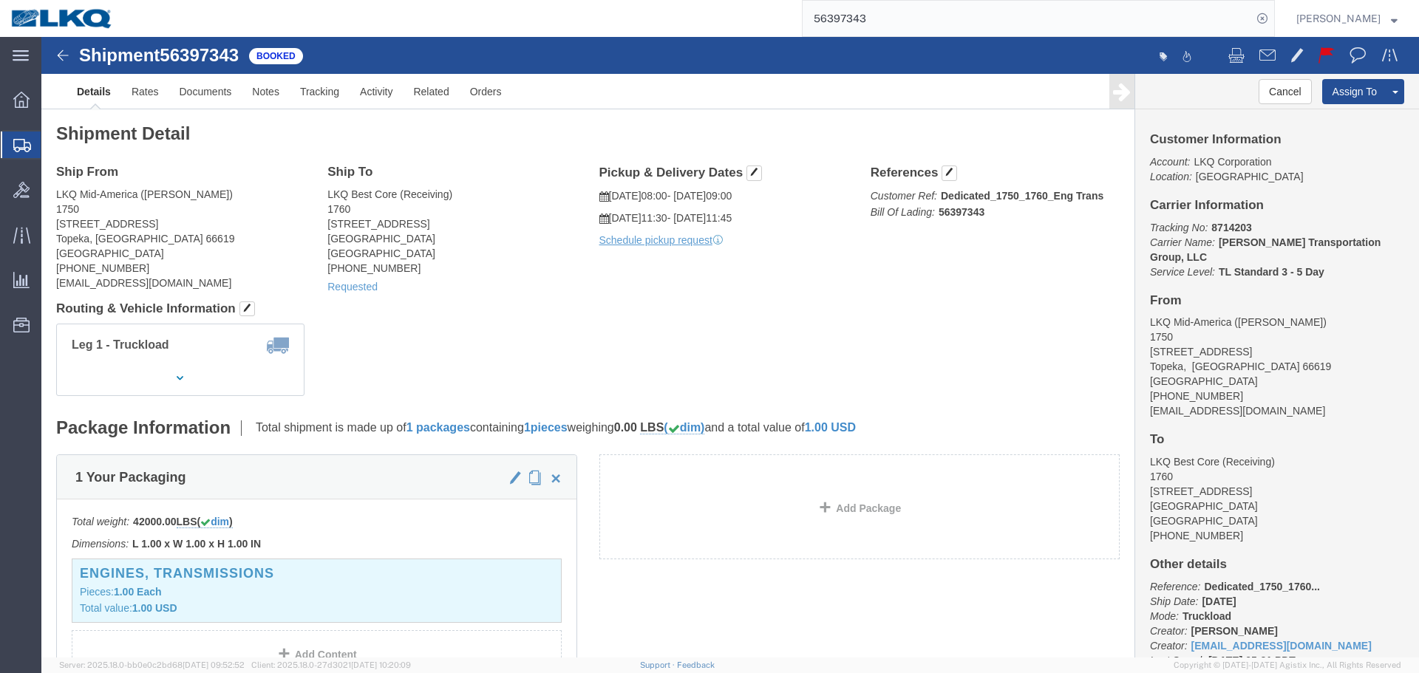
click div
click at [904, 21] on input "56397343" at bounding box center [1026, 18] width 449 height 35
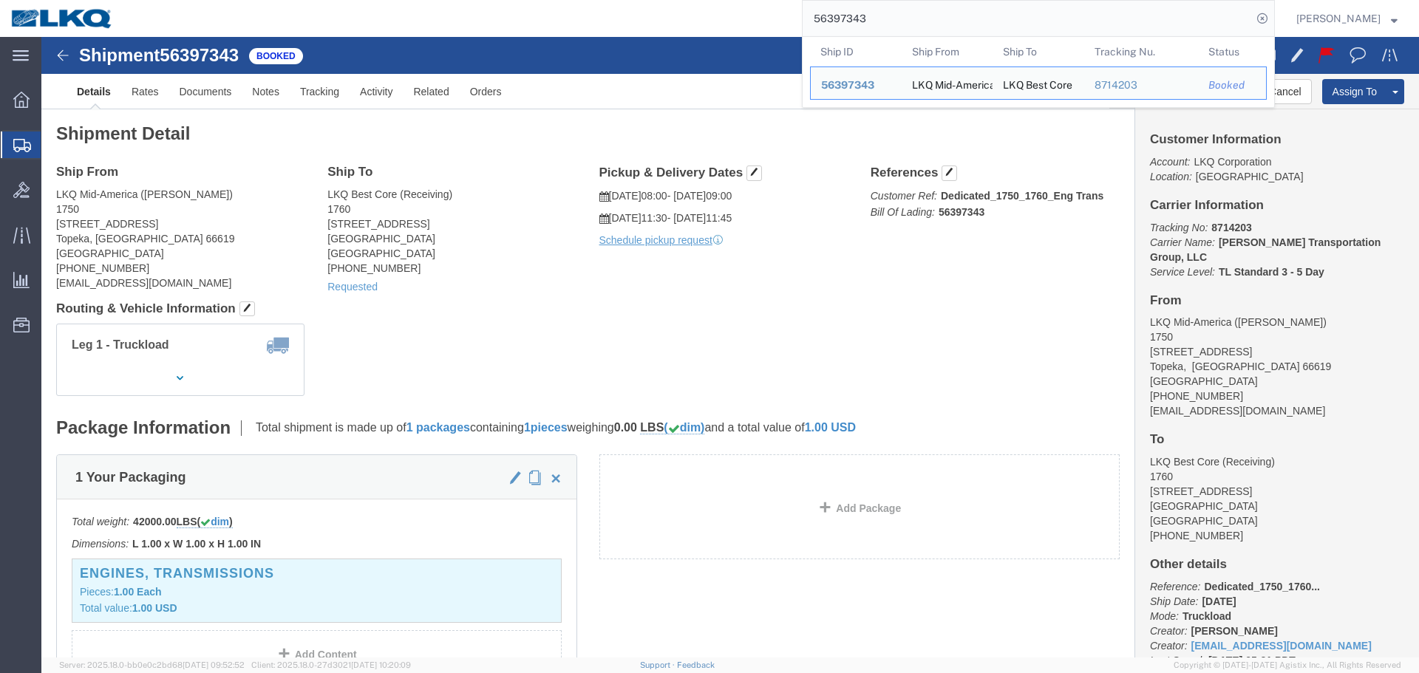
paste input "425131"
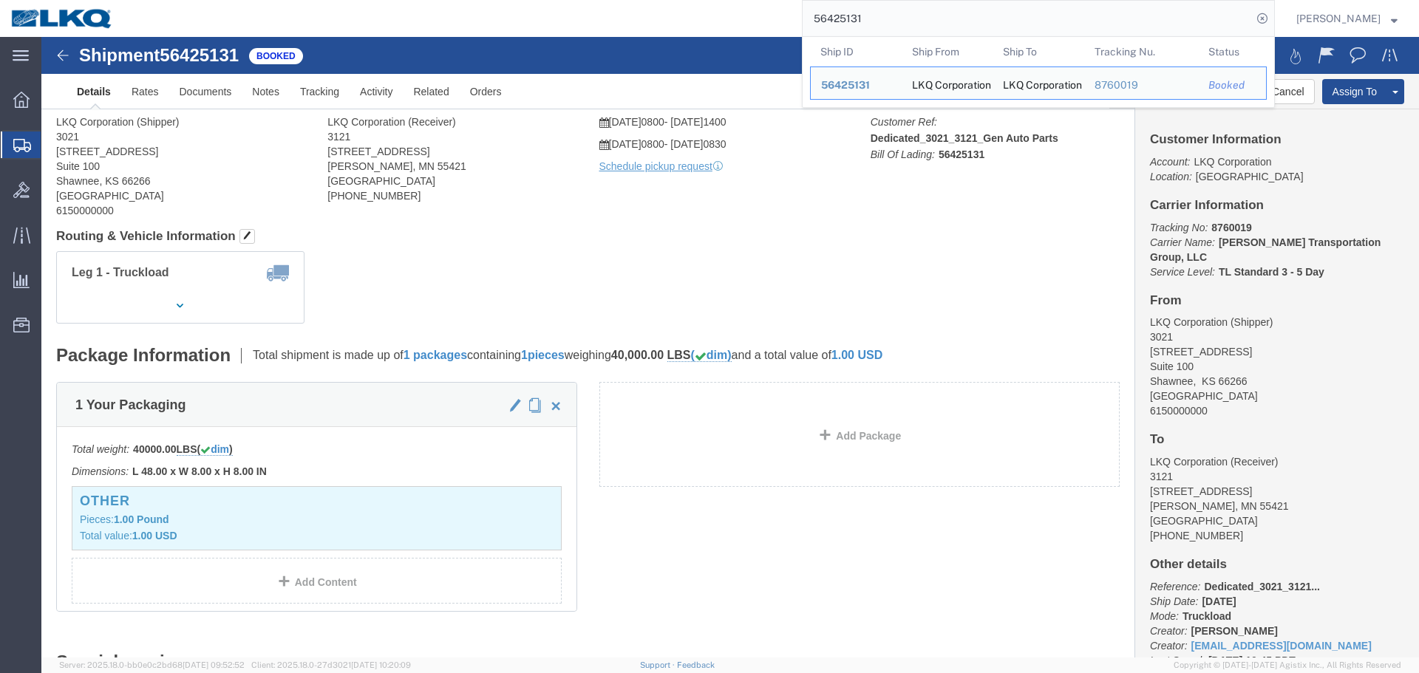
click div
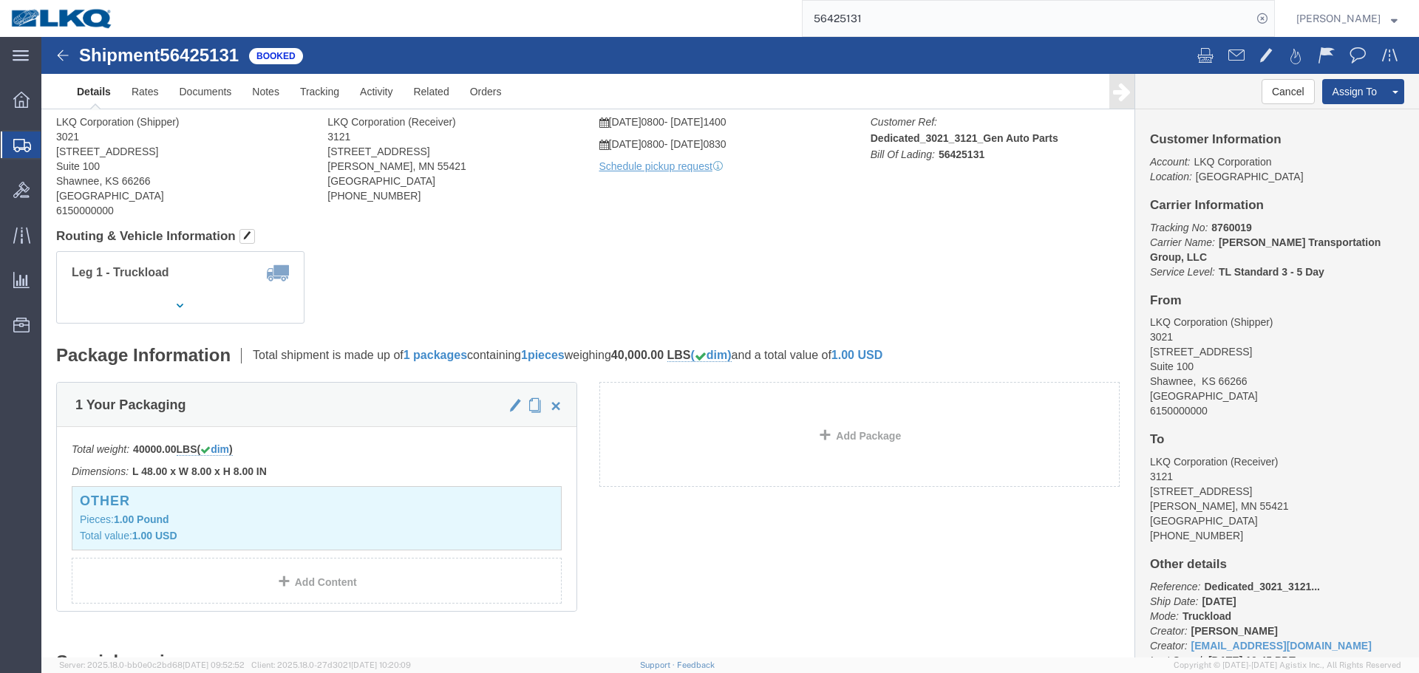
click div
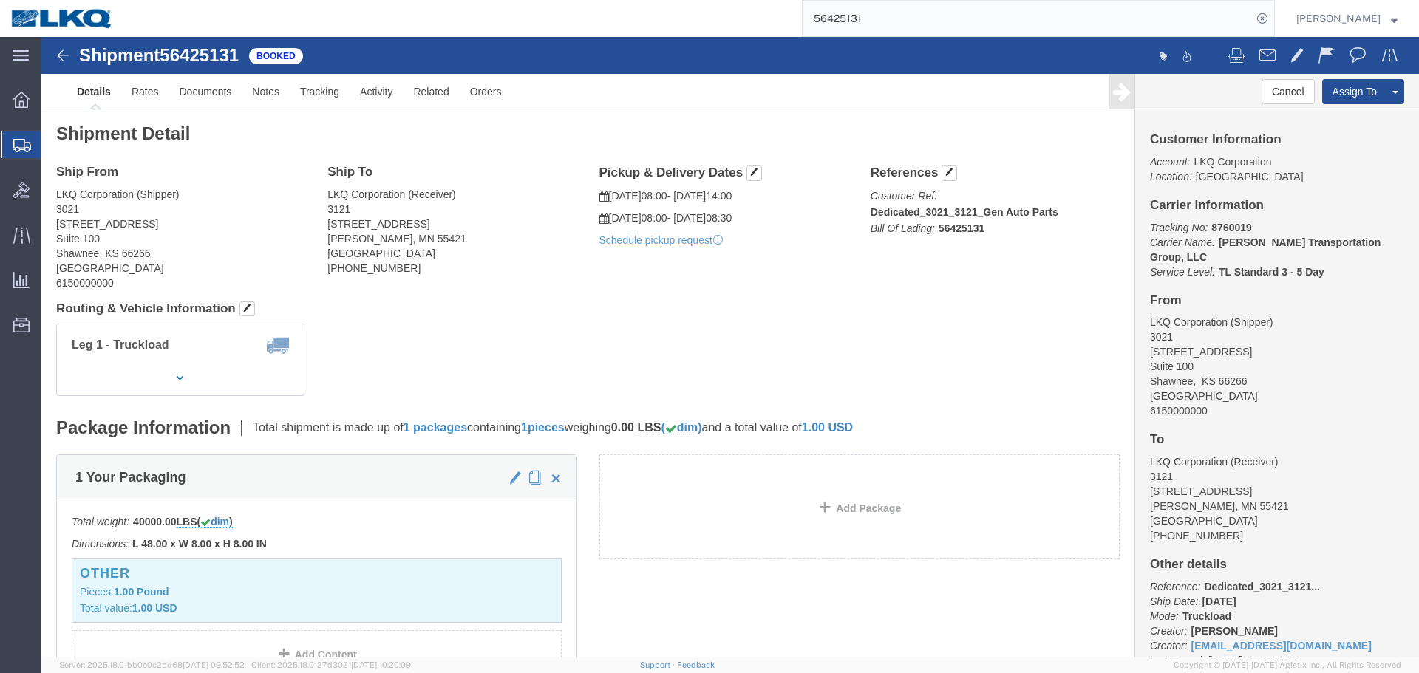
click div "Ship To LKQ Corporation (Receiver) [STREET_ADDRESS] N.E. [PERSON_NAME][GEOGRAPH…"
click h4 "Routing & Vehicle Information"
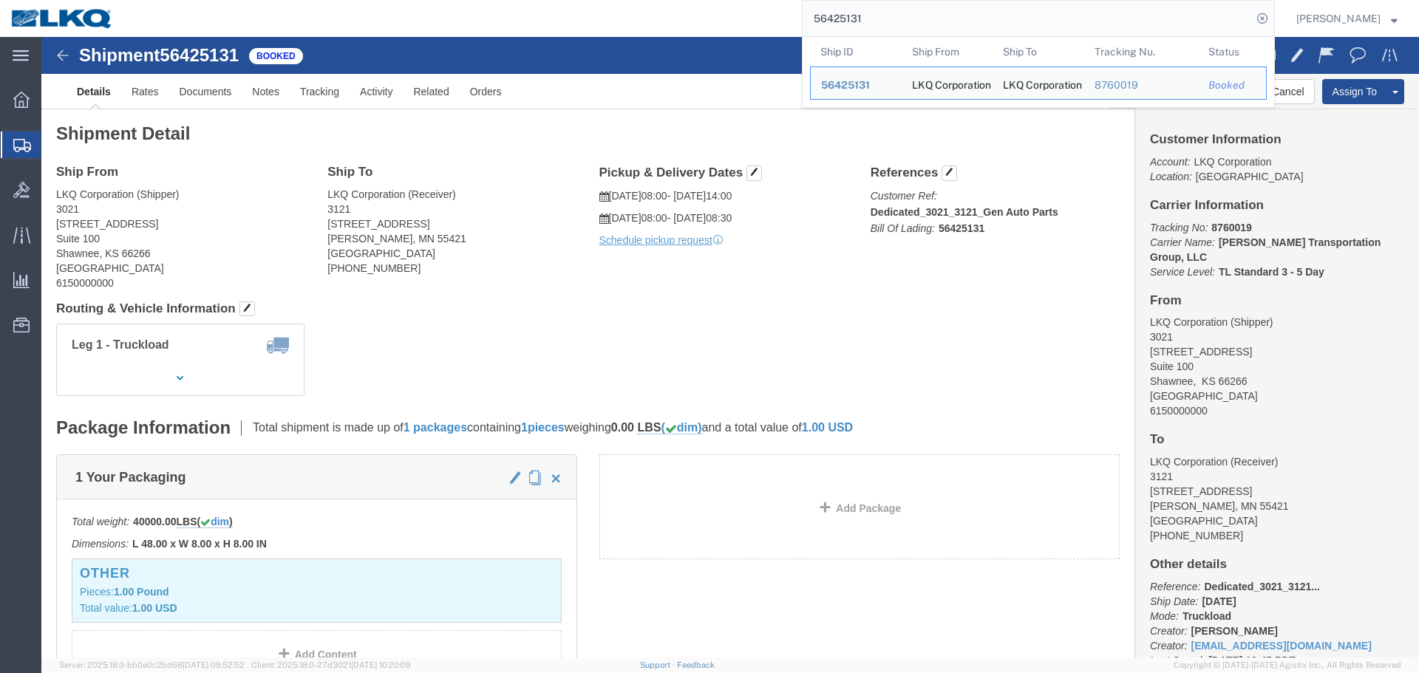
click at [926, 25] on input "56425131" at bounding box center [1026, 18] width 449 height 35
paste input "749220"
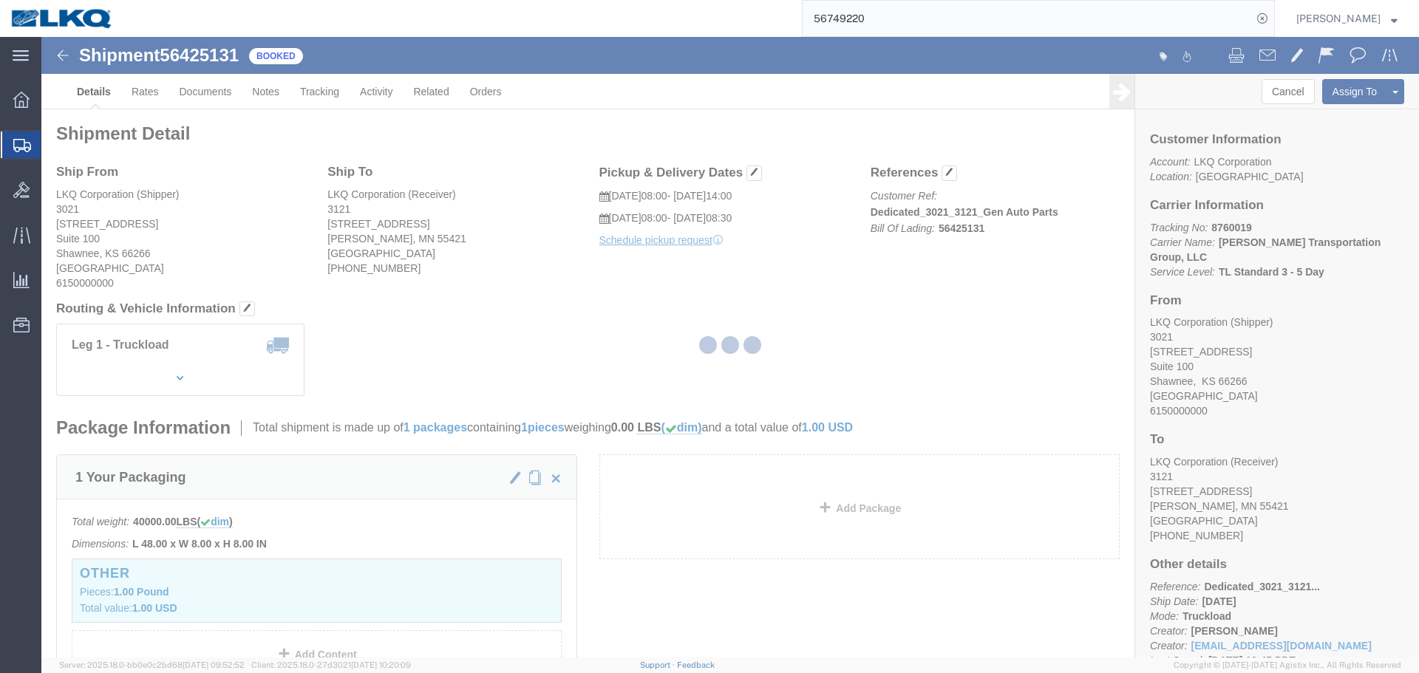
click at [935, 330] on div at bounding box center [729, 347] width 1377 height 621
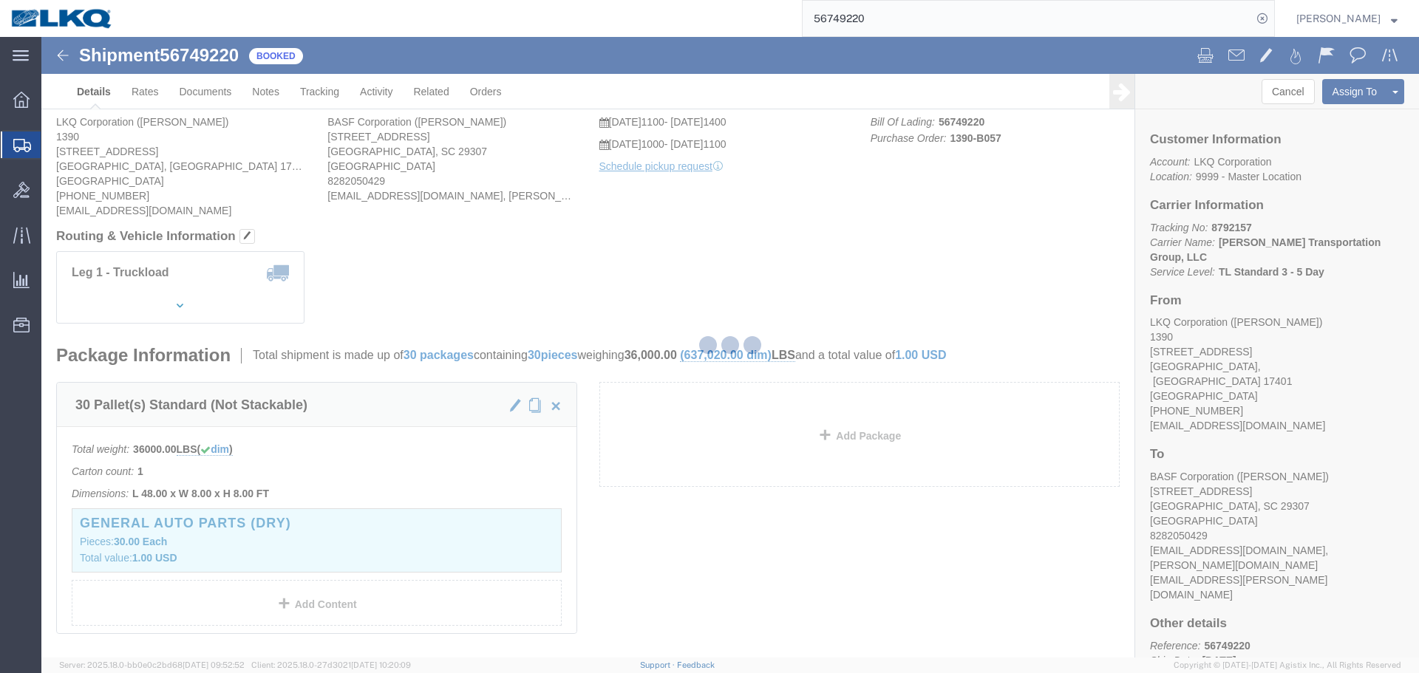
click div "Leg 1 - Truckload Vehicle 1: Standard Dry Van (53 Feet) Number of trucks: 1"
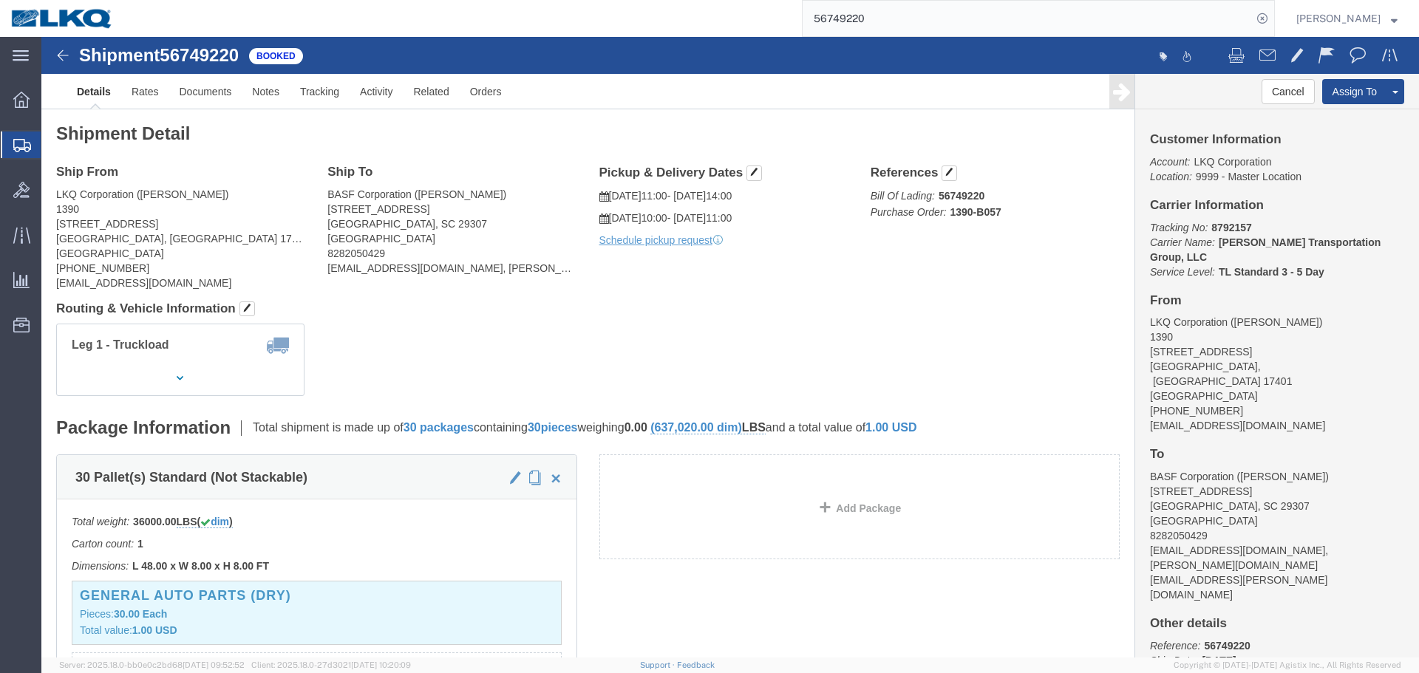
click h4 "Routing & Vehicle Information"
click div "Shipment Detail Ship From LKQ Corporation ([PERSON_NAME]) [STREET_ADDRESS] [PHO…"
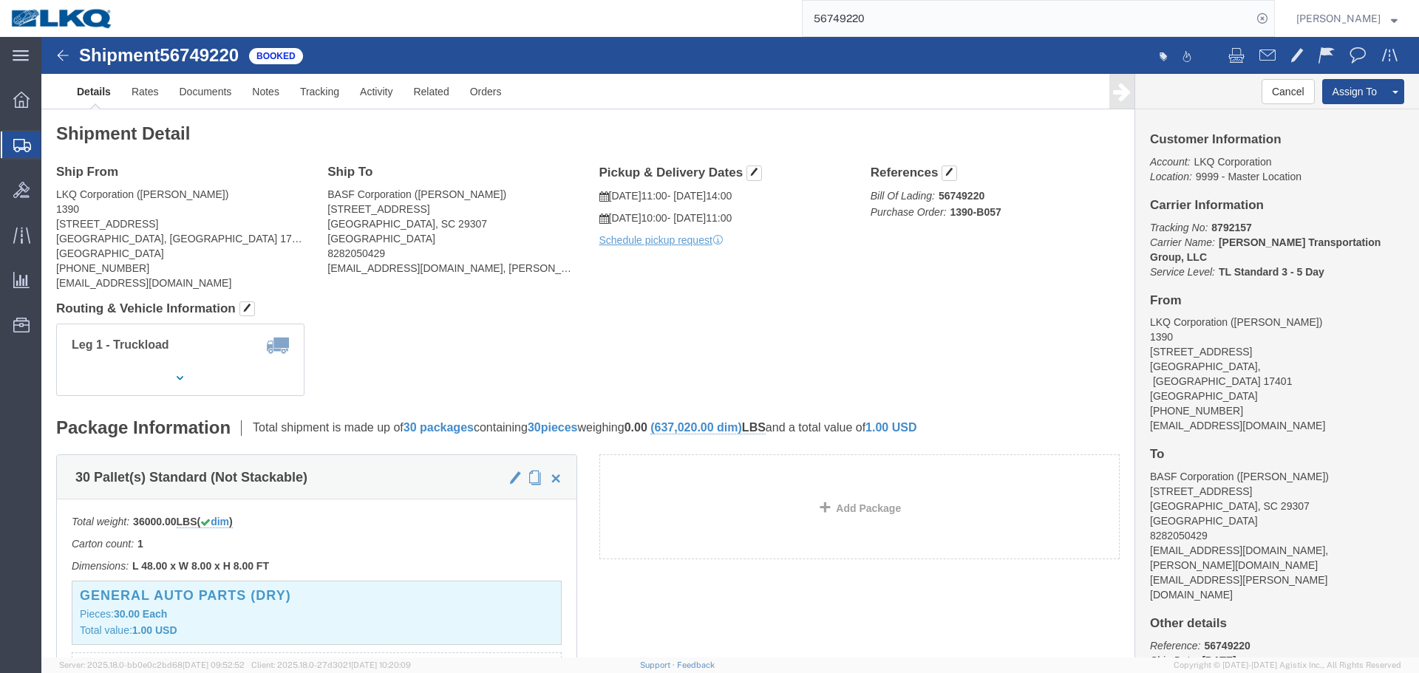
click div "Shipment Detail Ship From LKQ Corporation ([PERSON_NAME]) [STREET_ADDRESS] [PHO…"
click div "Ship From LKQ Corporation ([PERSON_NAME]) [STREET_ADDRESS] [PHONE_NUMBER] [EMAI…"
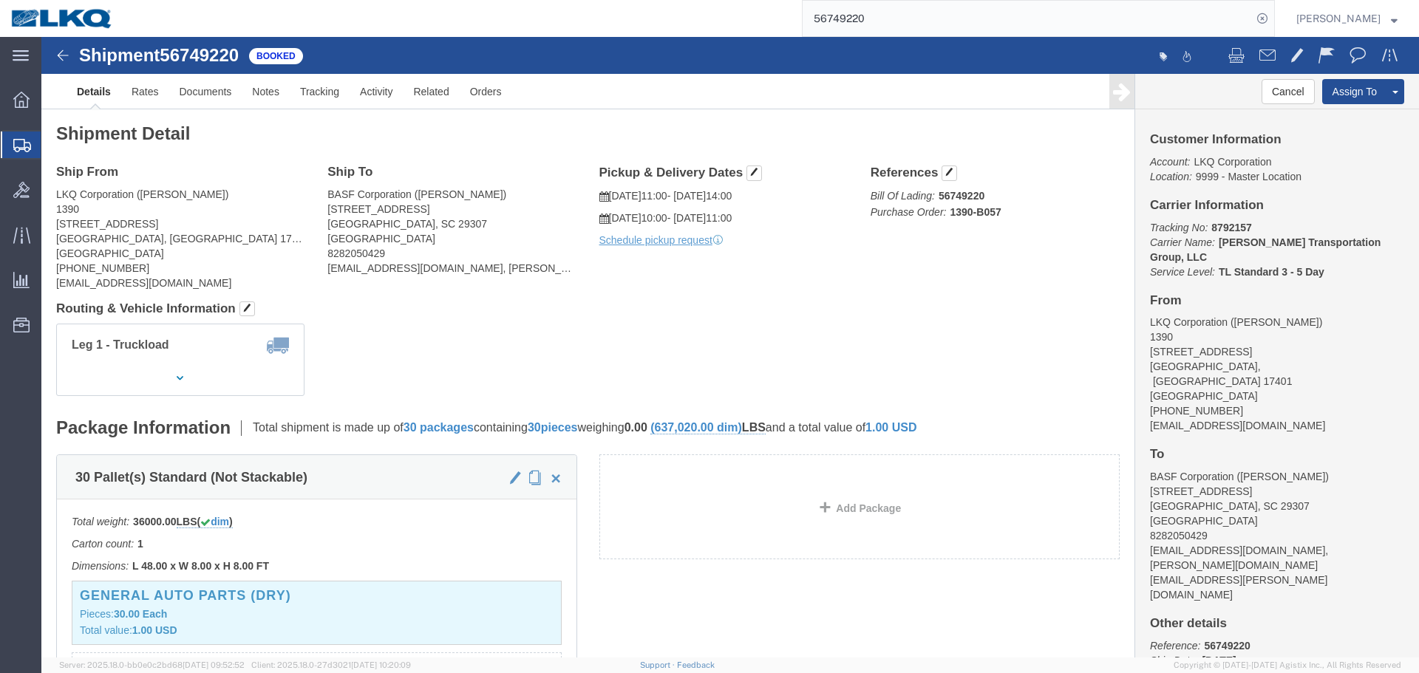
click div "Ship From LKQ Corporation ([PERSON_NAME]) [STREET_ADDRESS] [PHONE_NUMBER] [EMAI…"
click div "Shipment Detail Ship From LKQ Corporation ([PERSON_NAME]) [STREET_ADDRESS] [PHO…"
click at [928, 16] on input "56749220" at bounding box center [1026, 18] width 449 height 35
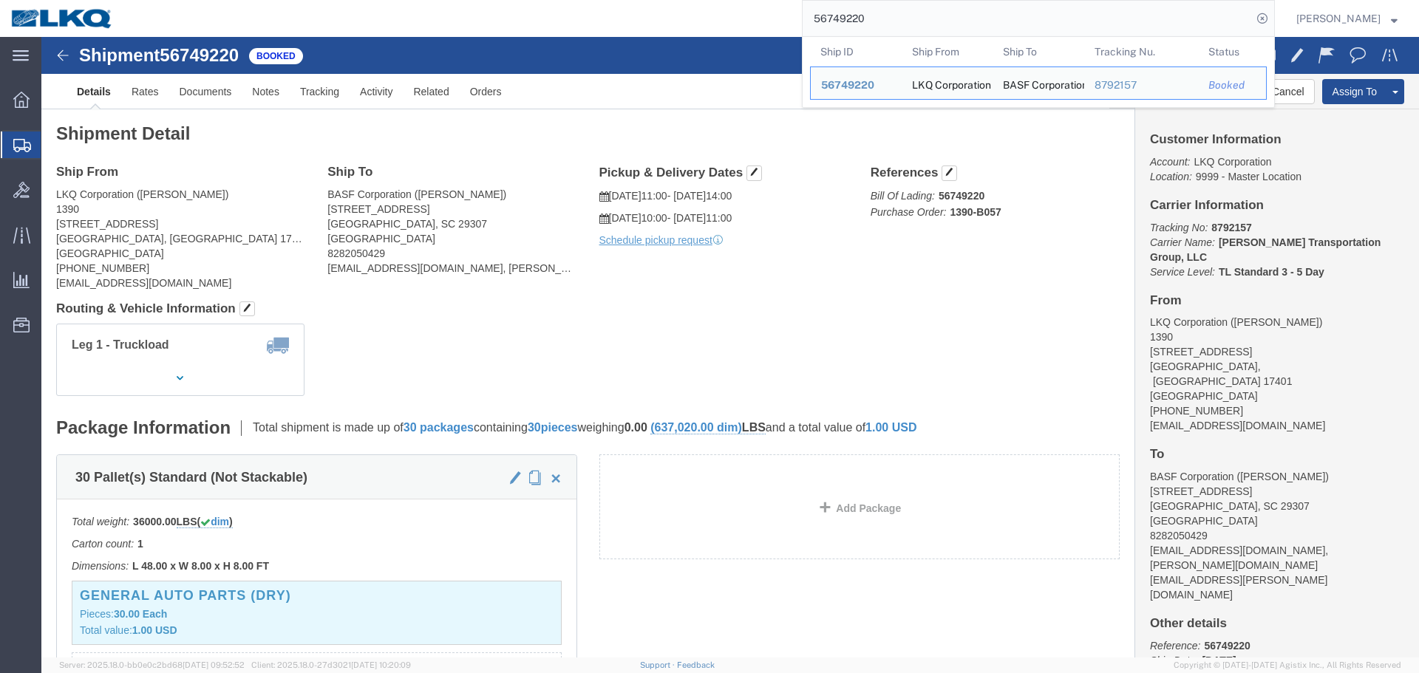
paste input "425131"
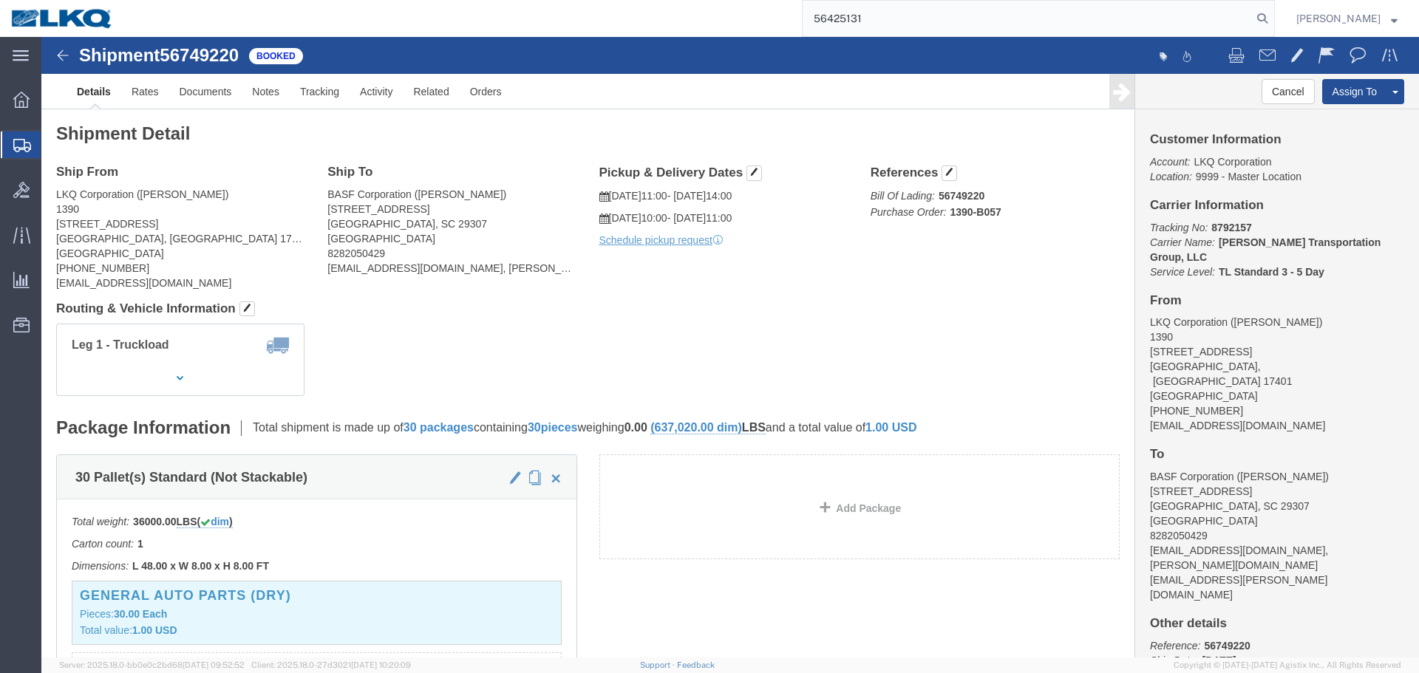
type input "56425131"
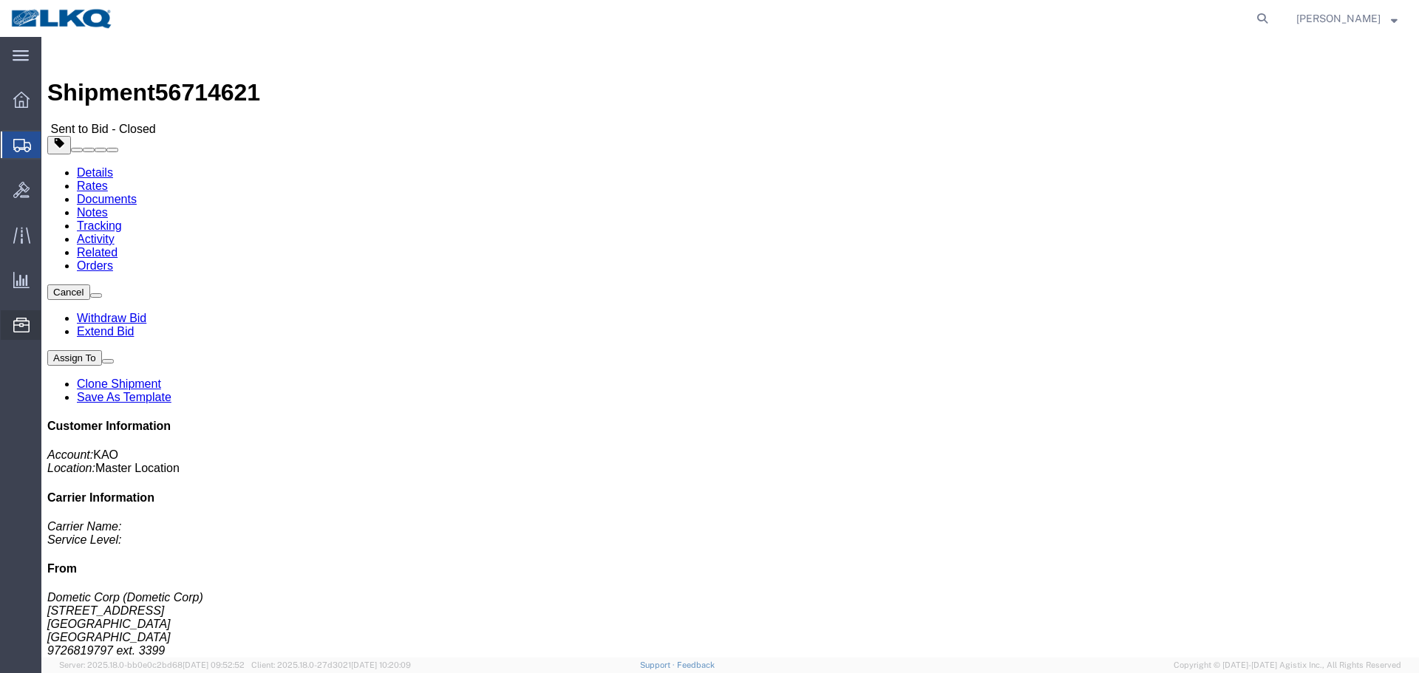
click at [0, 0] on span "Location Appointment" at bounding box center [0, 0] width 0 height 0
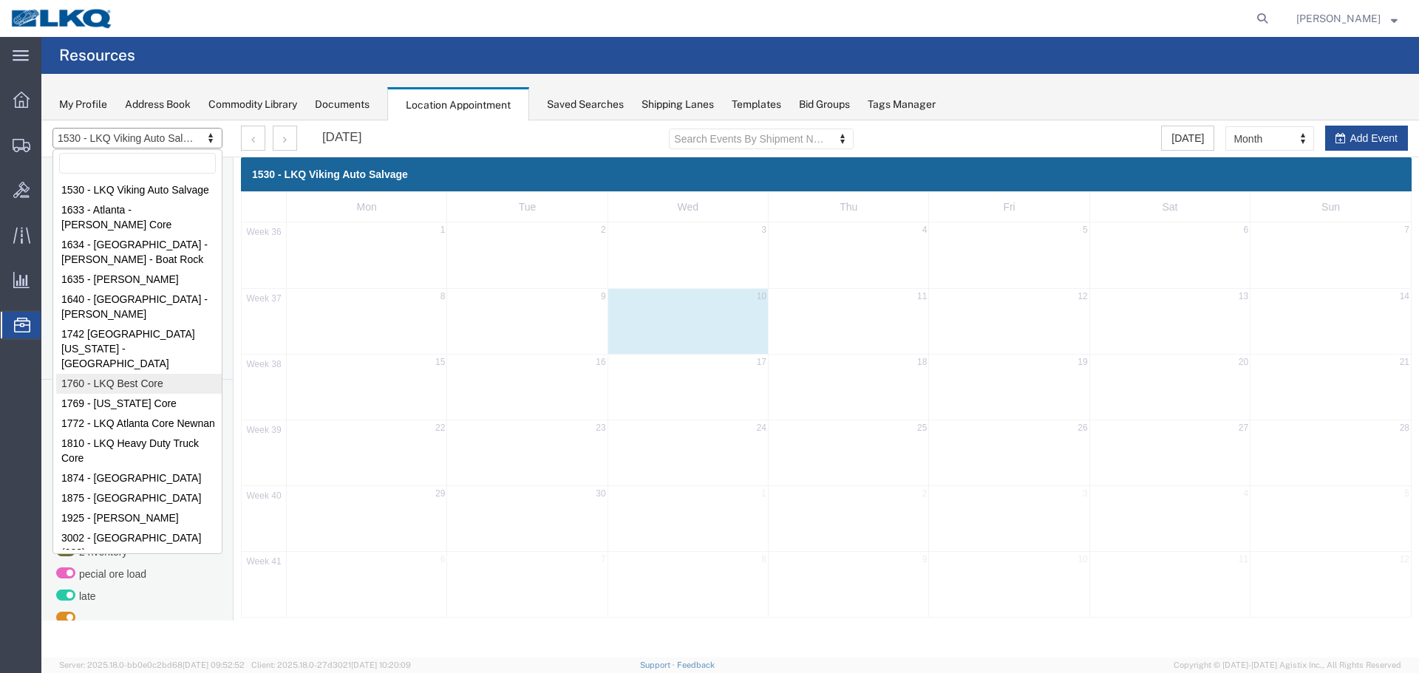
select select "27634"
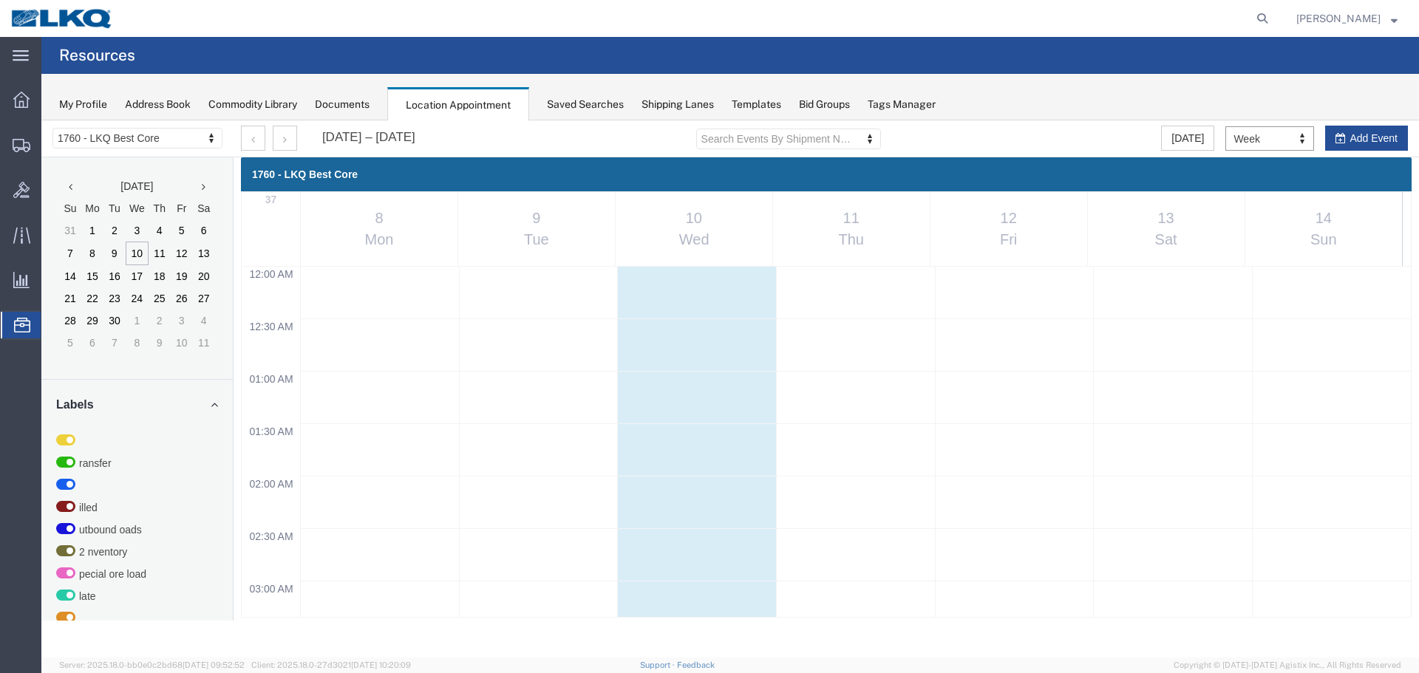
scroll to position [630, 0]
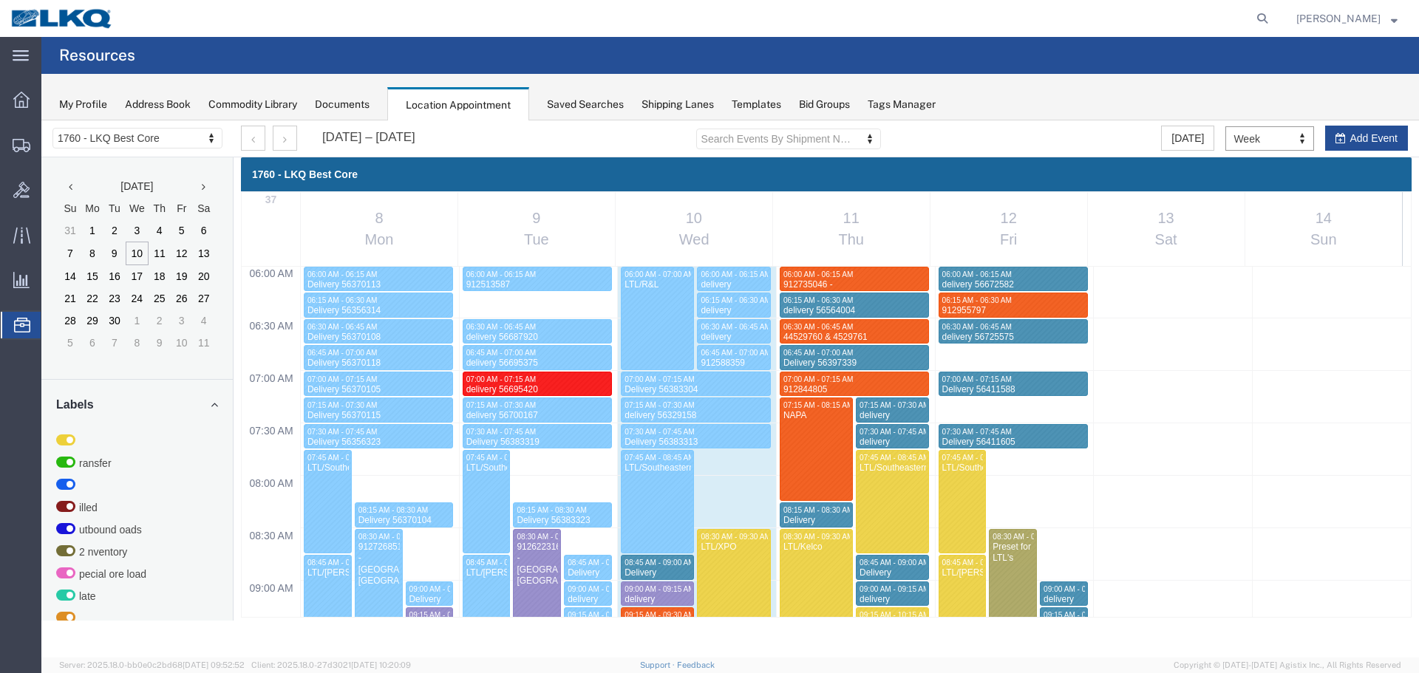
click at [1255, 208] on th "14 Sun" at bounding box center [1322, 229] width 157 height 74
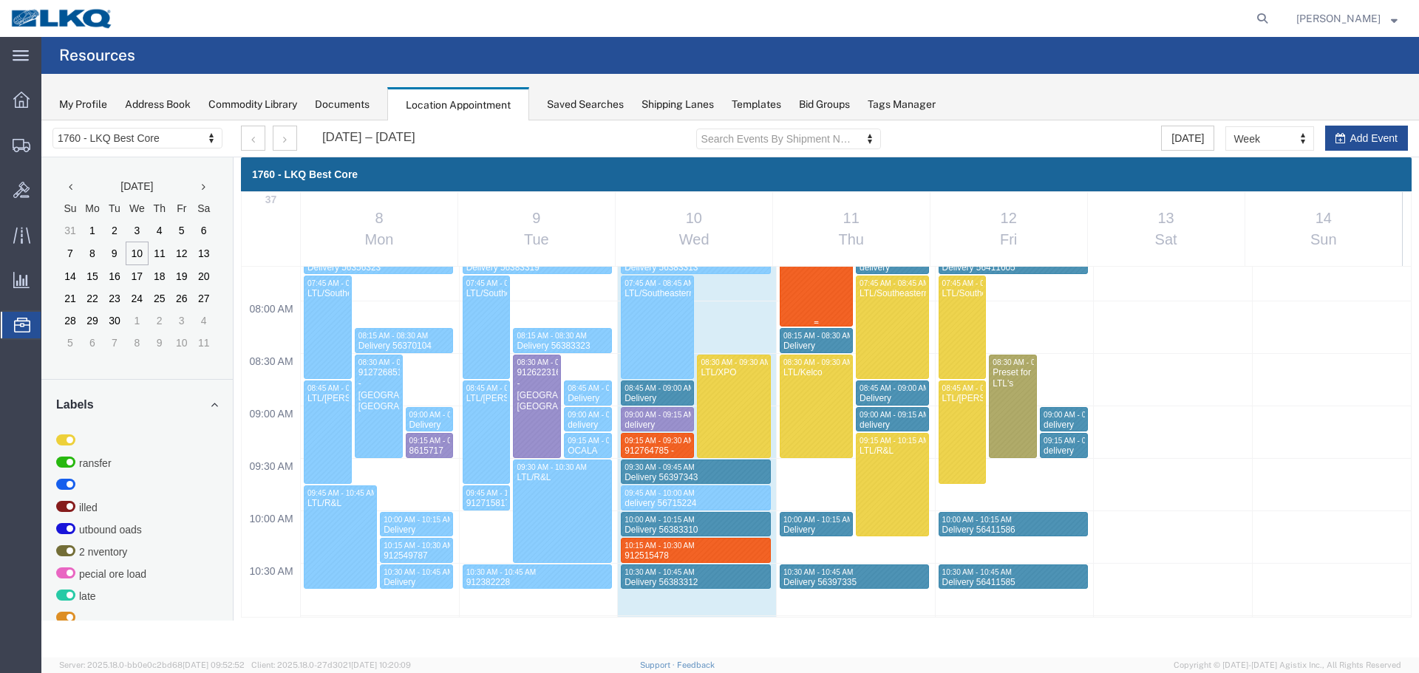
scroll to position [926, 0]
